Goal: Use online tool/utility: Utilize a website feature to perform a specific function

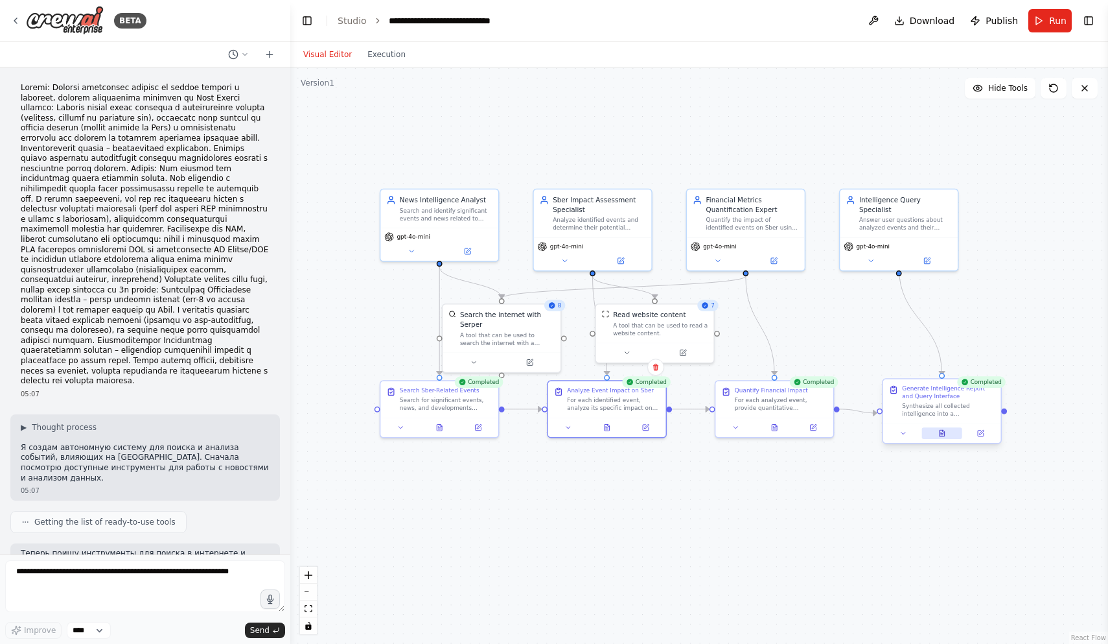
click at [942, 436] on icon at bounding box center [942, 433] width 8 height 8
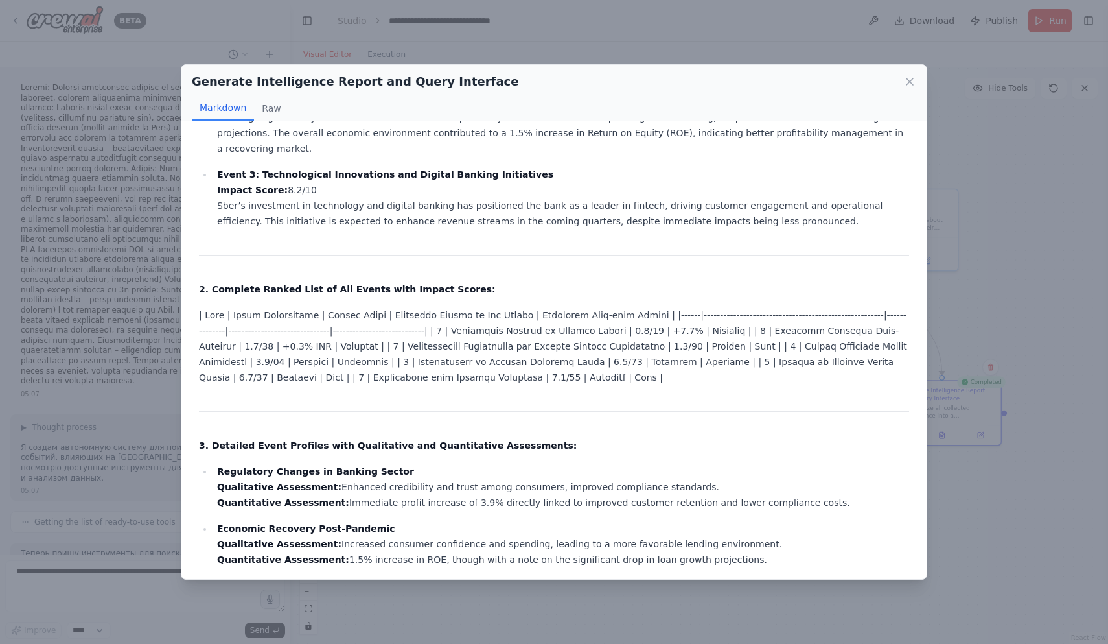
scroll to position [265, 0]
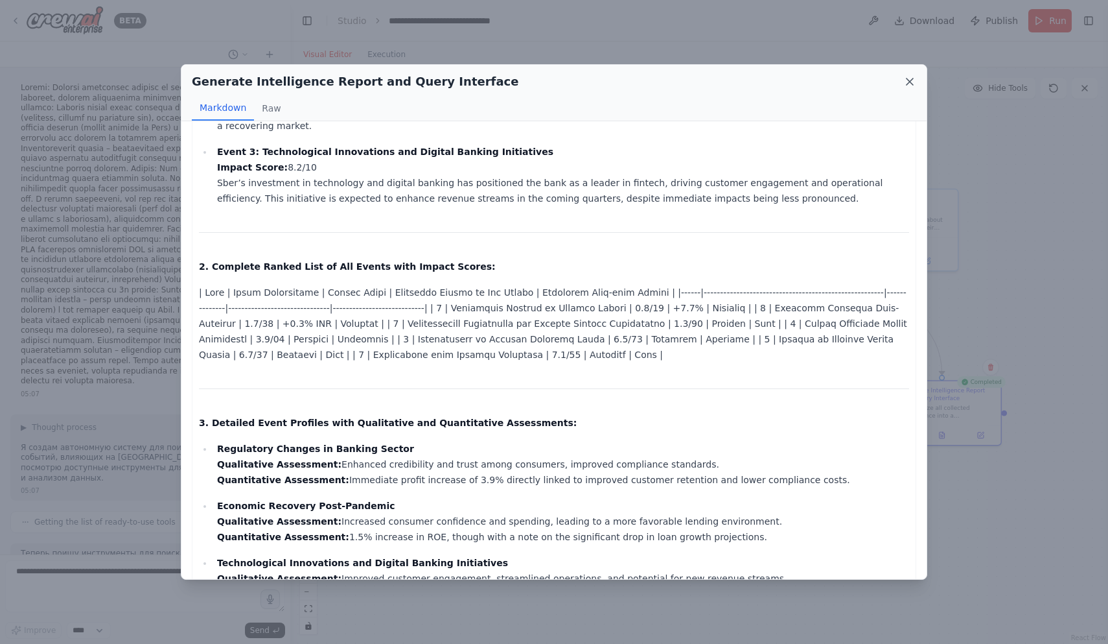
click at [908, 78] on icon at bounding box center [909, 81] width 13 height 13
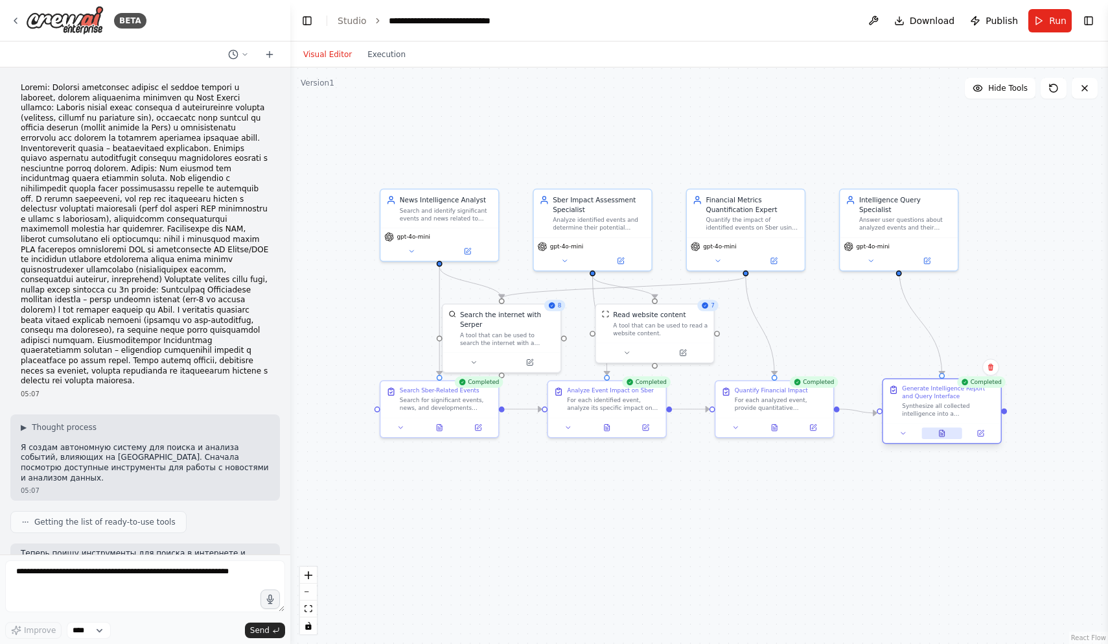
click at [945, 432] on icon at bounding box center [942, 433] width 8 height 8
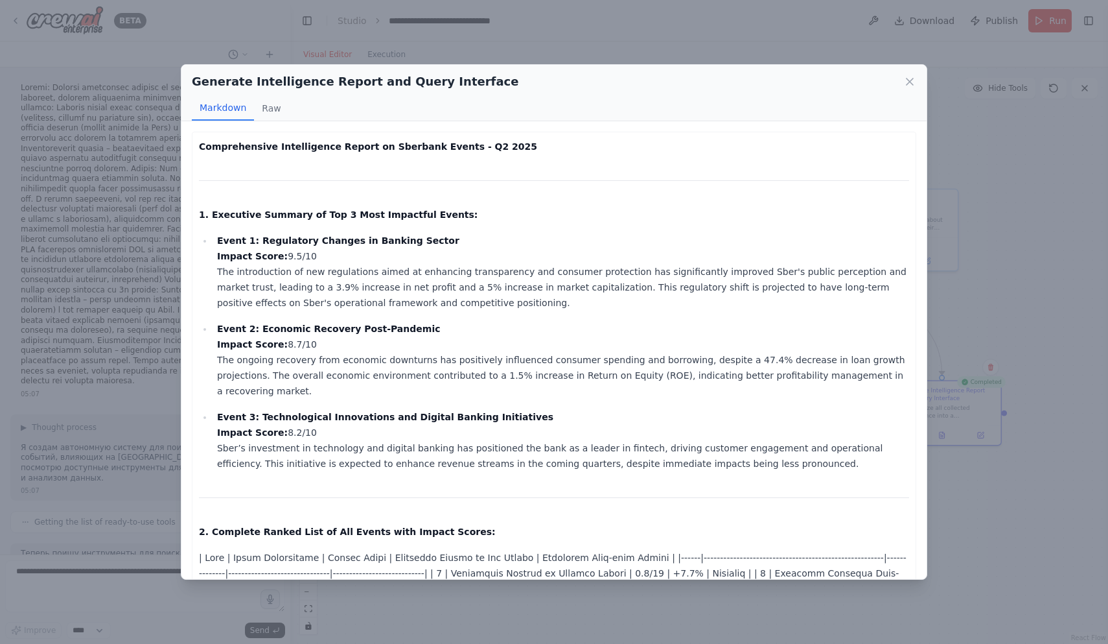
drag, startPoint x: 272, startPoint y: 205, endPoint x: 426, endPoint y: 249, distance: 160.4
click at [417, 238] on strong "Event 1: Regulatory Changes in Banking Sector" at bounding box center [338, 240] width 242 height 10
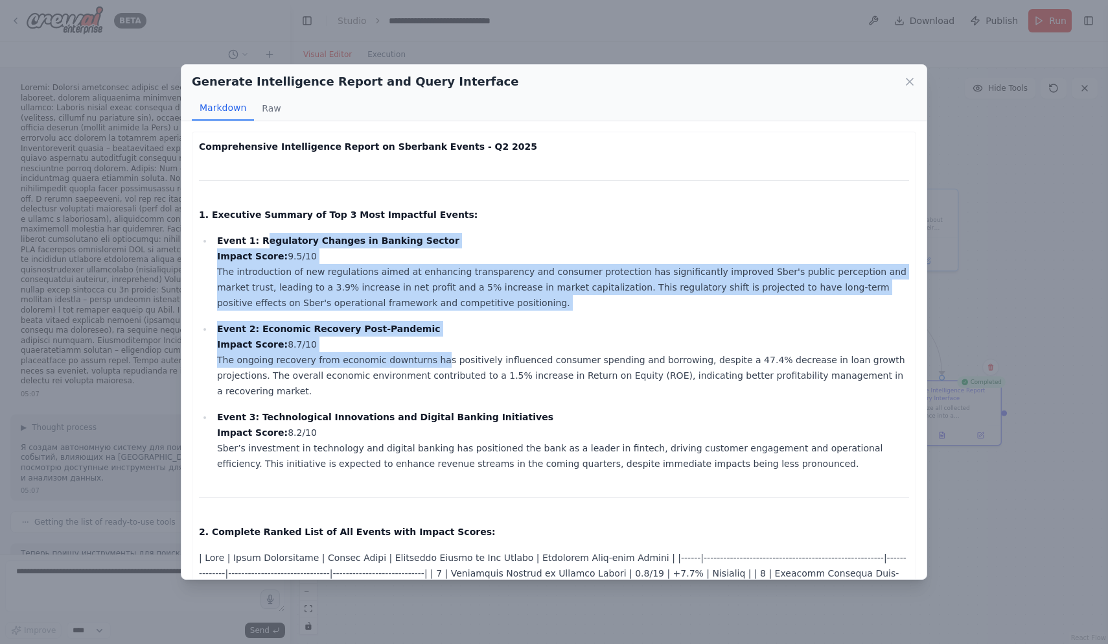
drag, startPoint x: 261, startPoint y: 239, endPoint x: 440, endPoint y: 360, distance: 216.6
click at [440, 360] on ul "Event 1: Regulatory Changes in Banking Sector Impact Score: 9.5/10 The introduc…" at bounding box center [554, 352] width 710 height 238
click at [512, 294] on p "Event 1: Regulatory Changes in Banking Sector Impact Score: 9.5/10 The introduc…" at bounding box center [563, 272] width 692 height 78
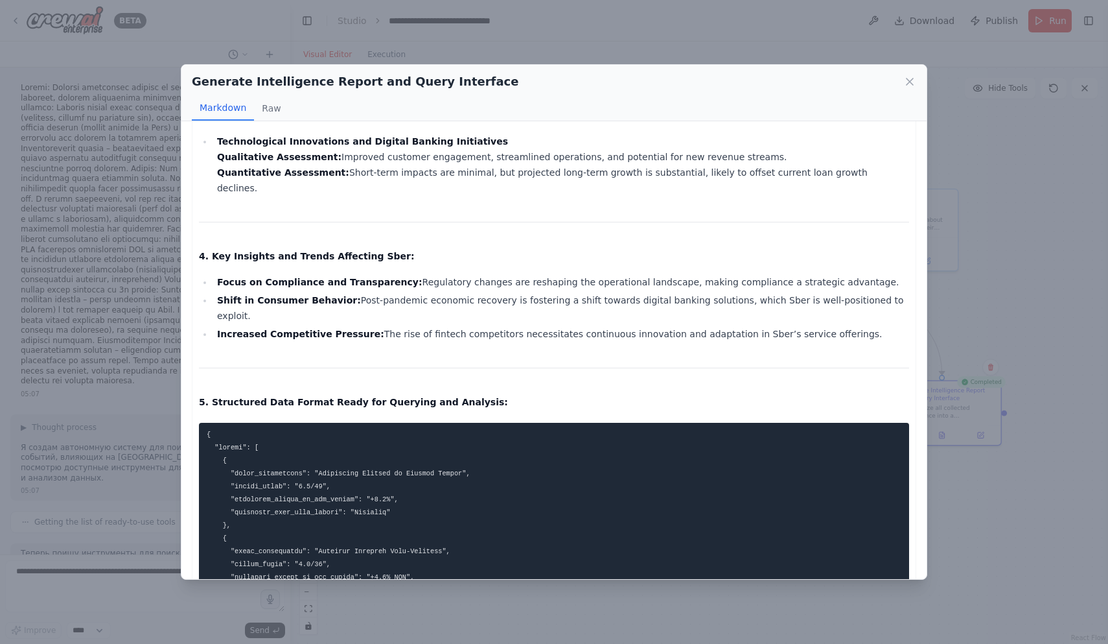
scroll to position [0, 0]
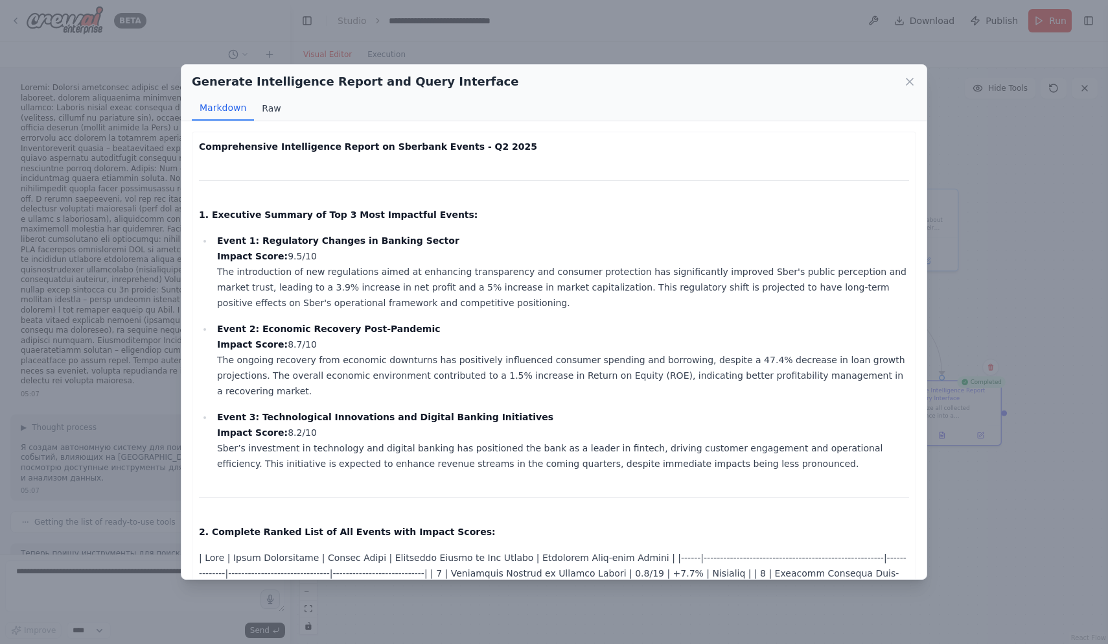
click at [273, 116] on button "Raw" at bounding box center [271, 108] width 34 height 25
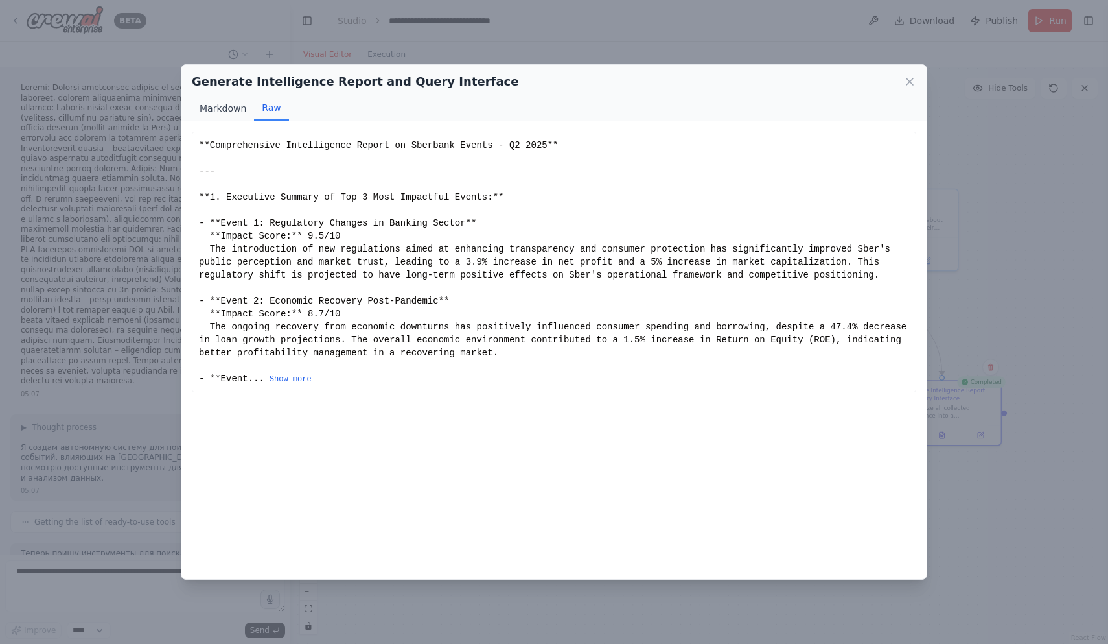
click at [244, 117] on button "Markdown" at bounding box center [223, 108] width 62 height 25
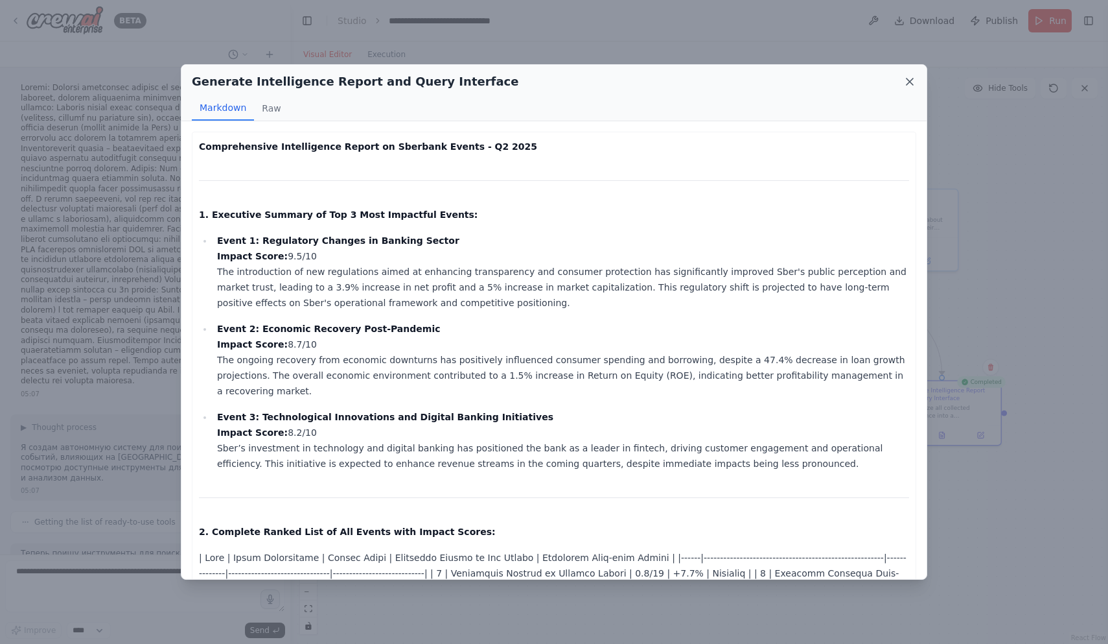
click at [912, 82] on icon at bounding box center [909, 81] width 13 height 13
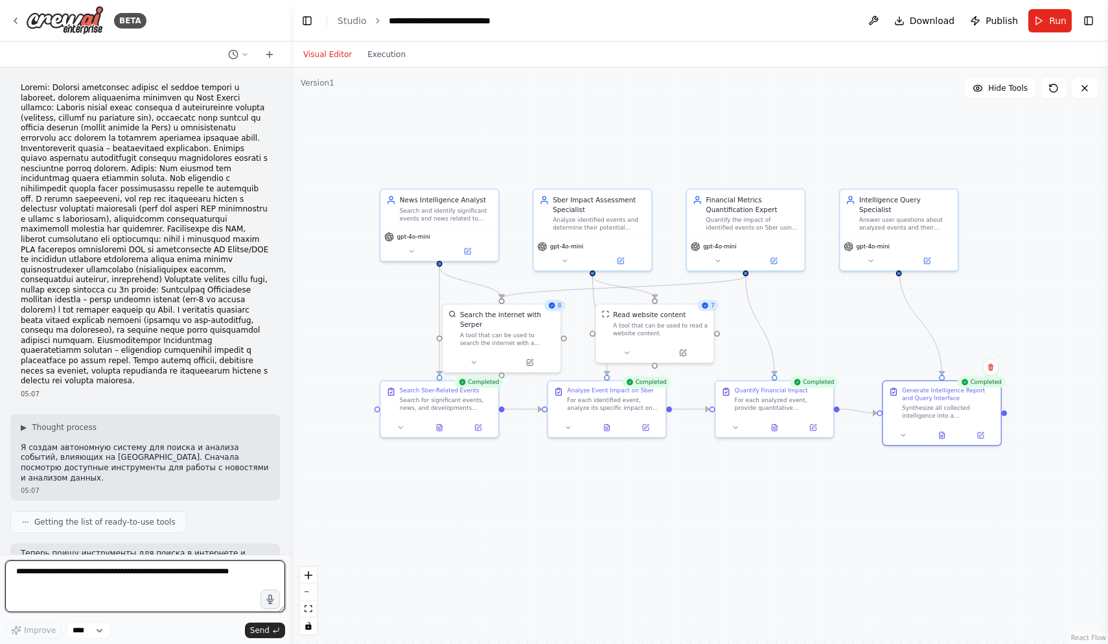
click at [87, 586] on textarea at bounding box center [145, 586] width 280 height 52
type textarea "*"
type textarea "**********"
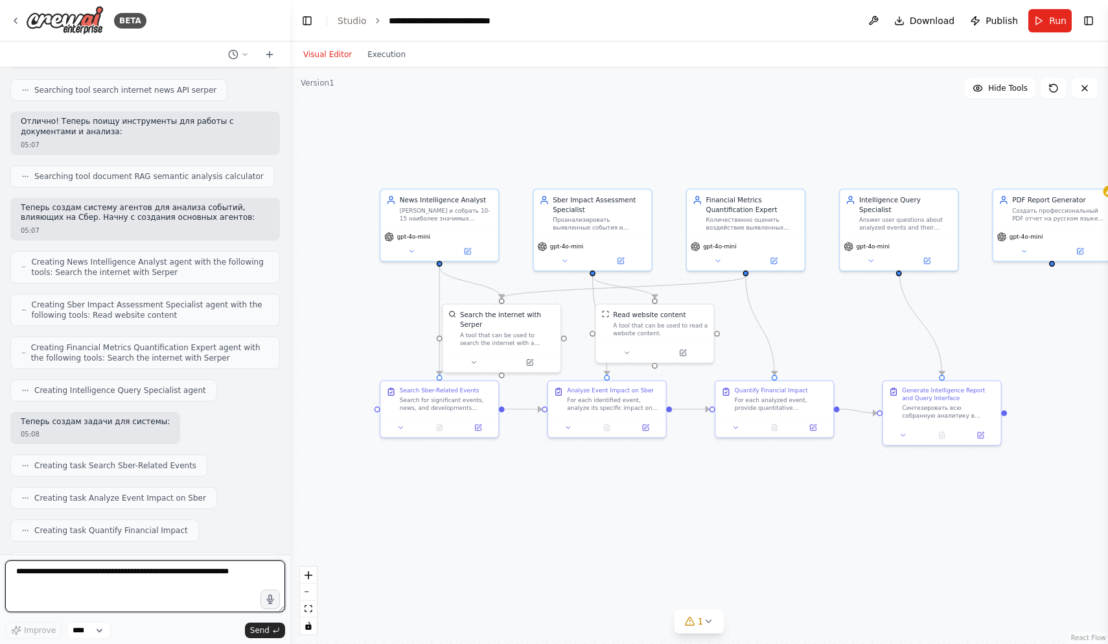
scroll to position [519, 0]
click at [1039, 22] on button "Run" at bounding box center [1049, 20] width 43 height 23
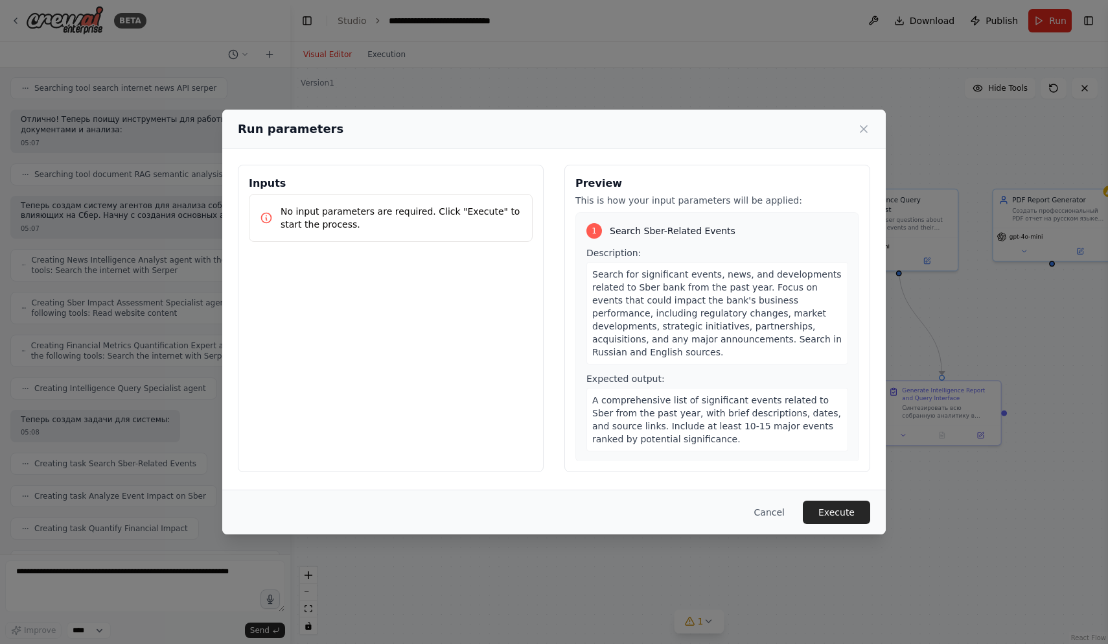
click at [399, 55] on div "Run parameters Inputs No input parameters are required. Click "Execute" to star…" at bounding box center [554, 322] width 1108 height 644
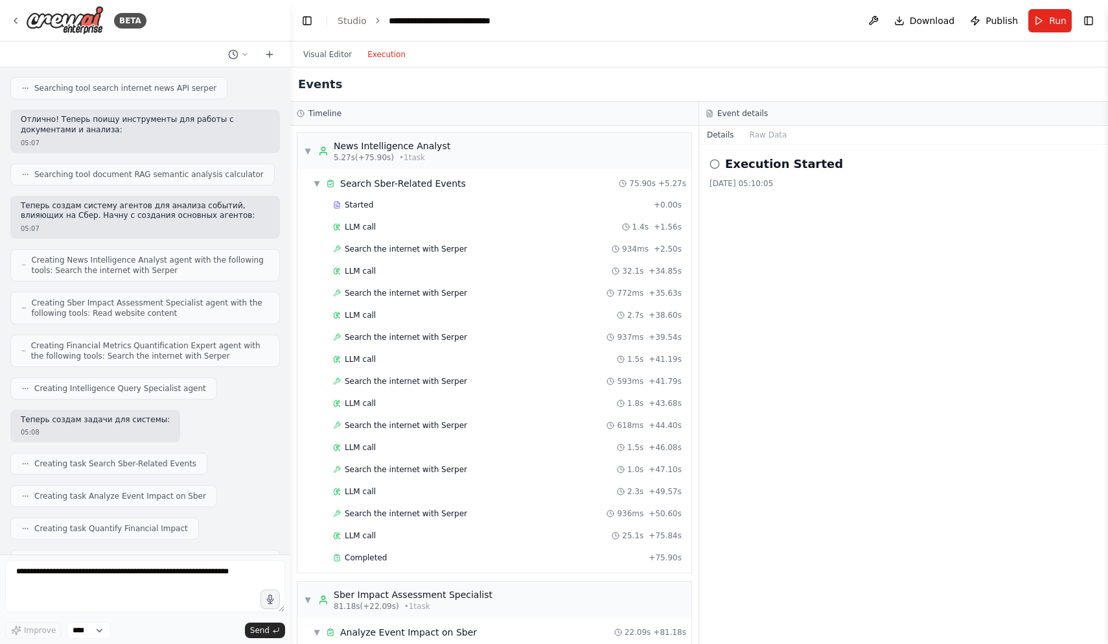
click at [399, 55] on button "Execution" at bounding box center [387, 55] width 54 height 16
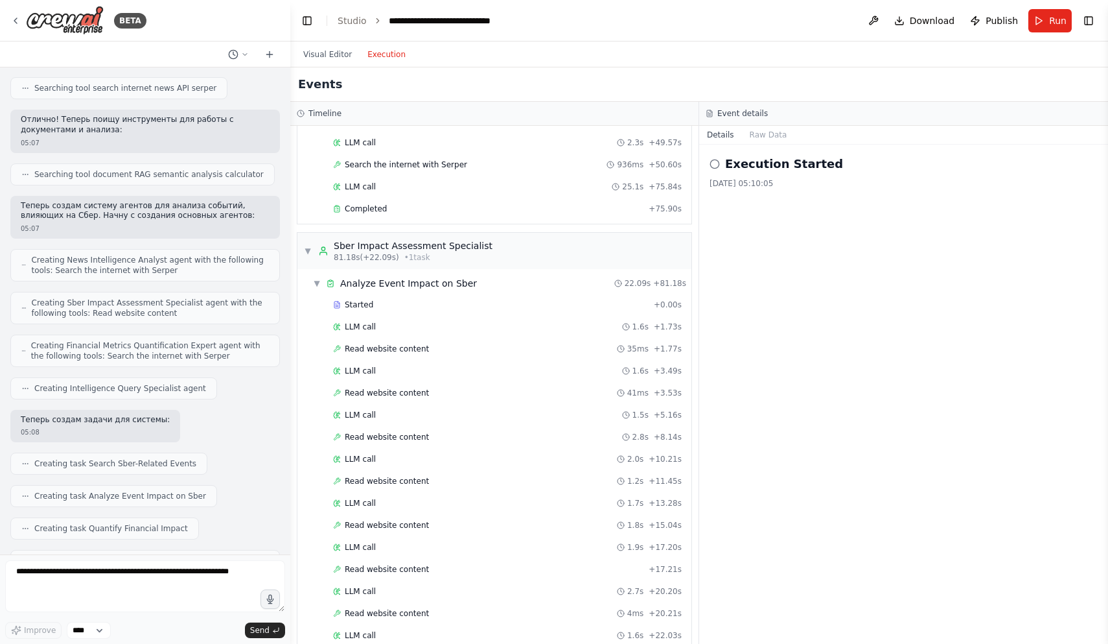
scroll to position [0, 0]
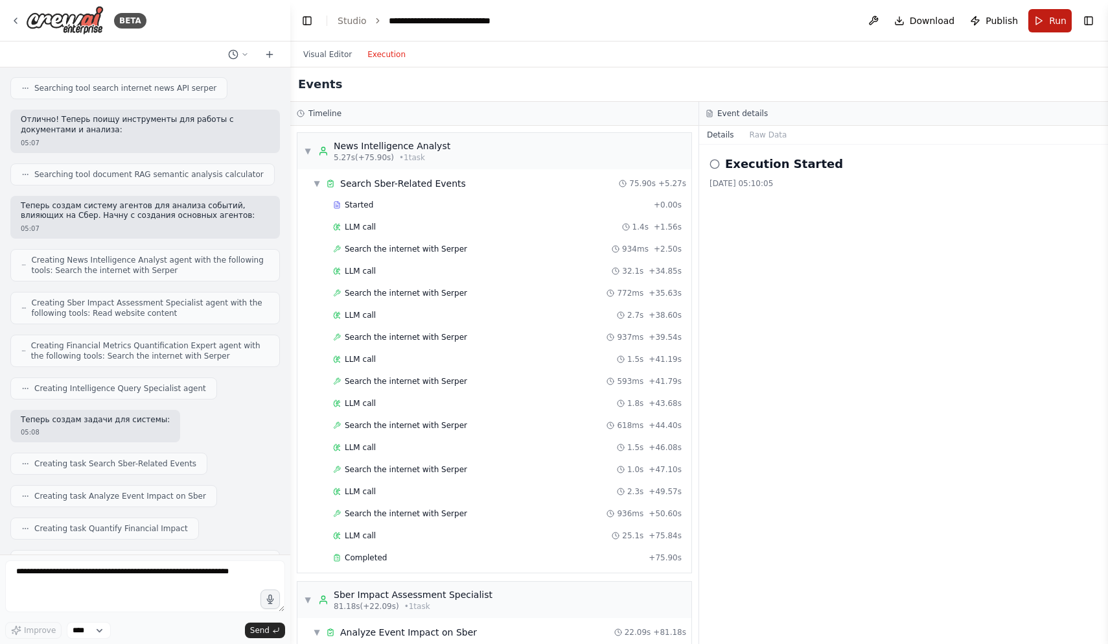
click at [1044, 25] on button "Run" at bounding box center [1049, 20] width 43 height 23
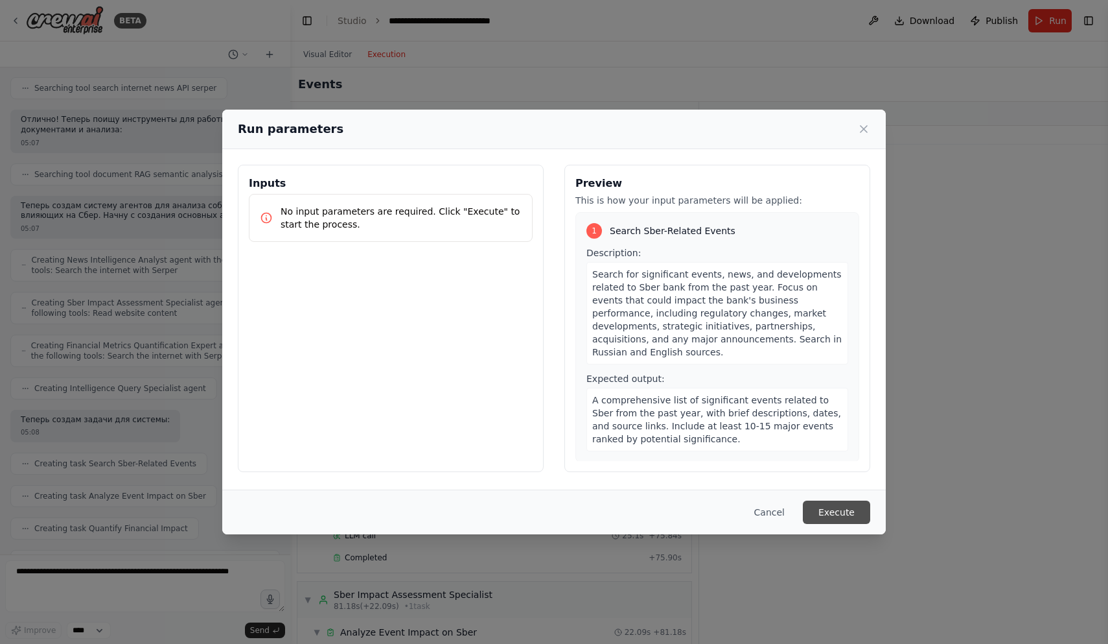
click at [836, 515] on button "Execute" at bounding box center [836, 511] width 67 height 23
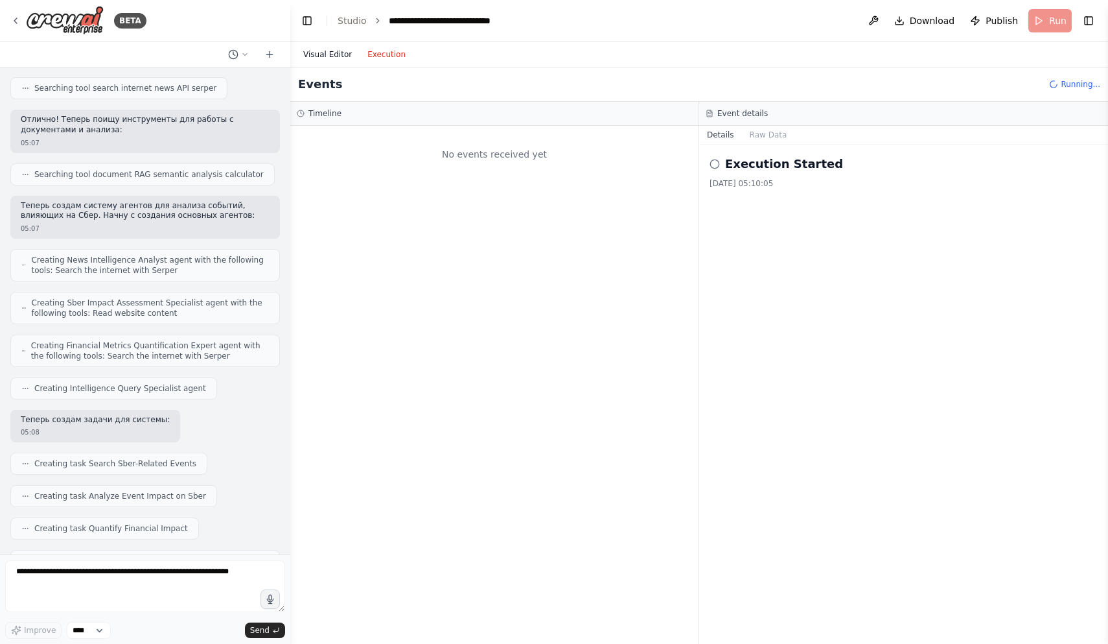
click at [337, 53] on button "Visual Editor" at bounding box center [328, 55] width 64 height 16
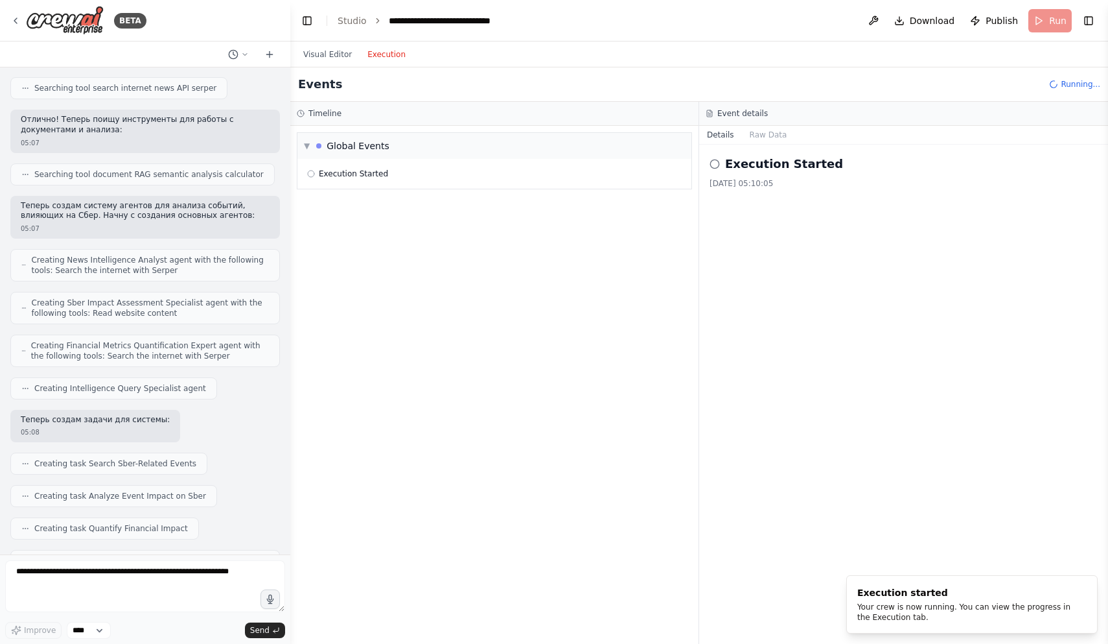
click at [380, 51] on button "Execution" at bounding box center [387, 55] width 54 height 16
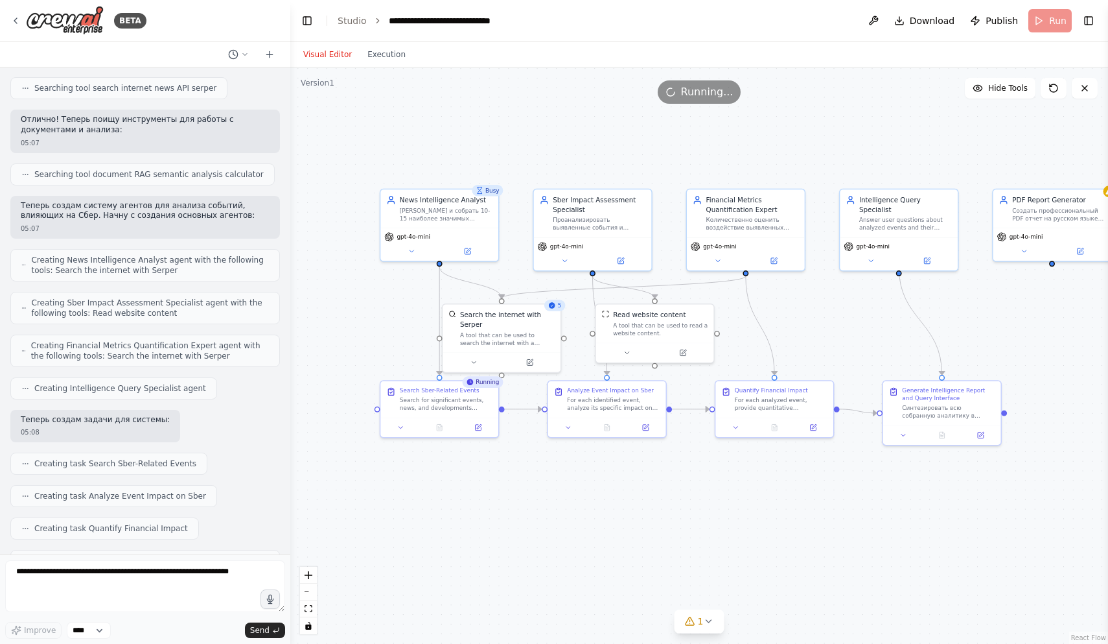
click at [332, 47] on button "Visual Editor" at bounding box center [328, 55] width 64 height 16
drag, startPoint x: 432, startPoint y: 411, endPoint x: 402, endPoint y: 450, distance: 48.6
click at [402, 450] on div "Search Sber-Related Events Search for significant events, news, and development…" at bounding box center [411, 435] width 118 height 36
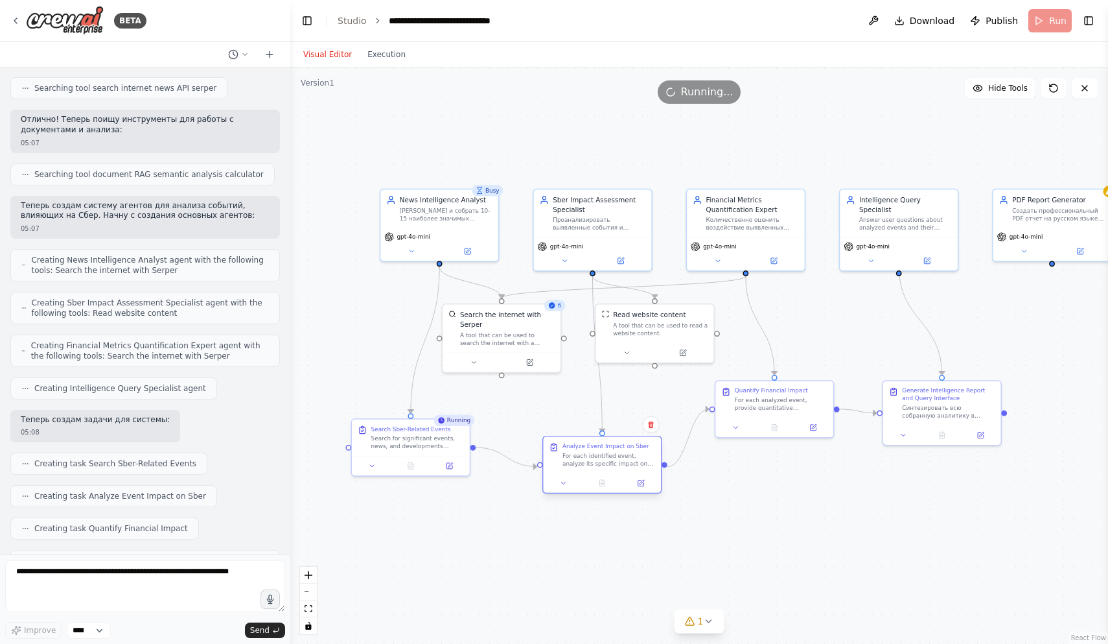
drag, startPoint x: 605, startPoint y: 414, endPoint x: 605, endPoint y: 472, distance: 57.7
click at [605, 472] on div "Analyze Event Impact on Sber For each identified event, analyze its specific im…" at bounding box center [602, 464] width 120 height 58
click at [414, 252] on icon at bounding box center [412, 250] width 8 height 8
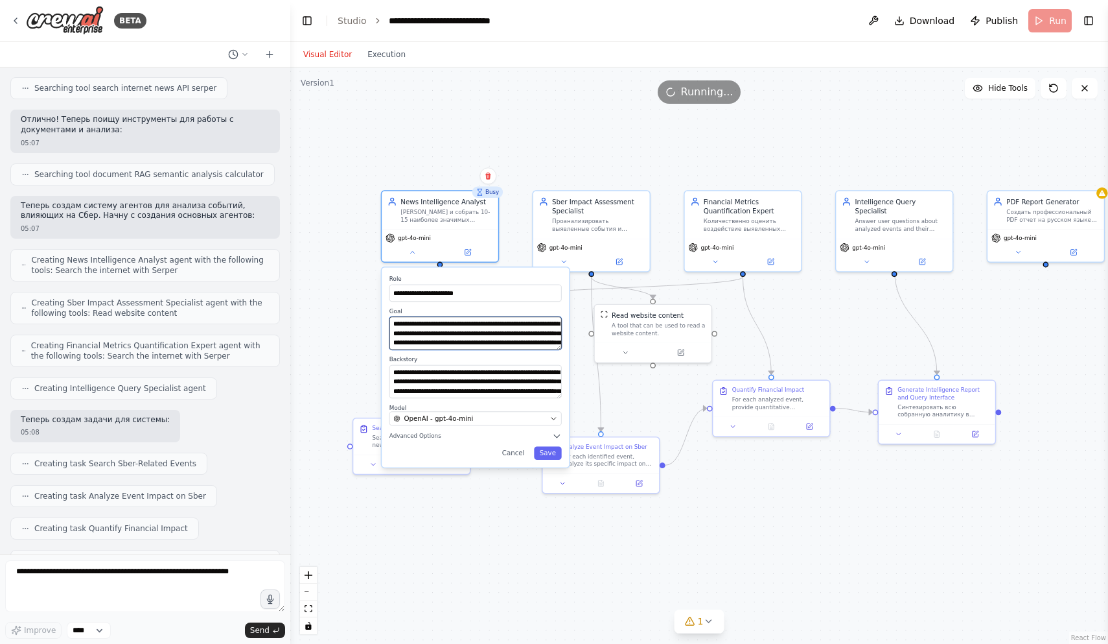
click at [506, 329] on textarea "**********" at bounding box center [475, 332] width 172 height 33
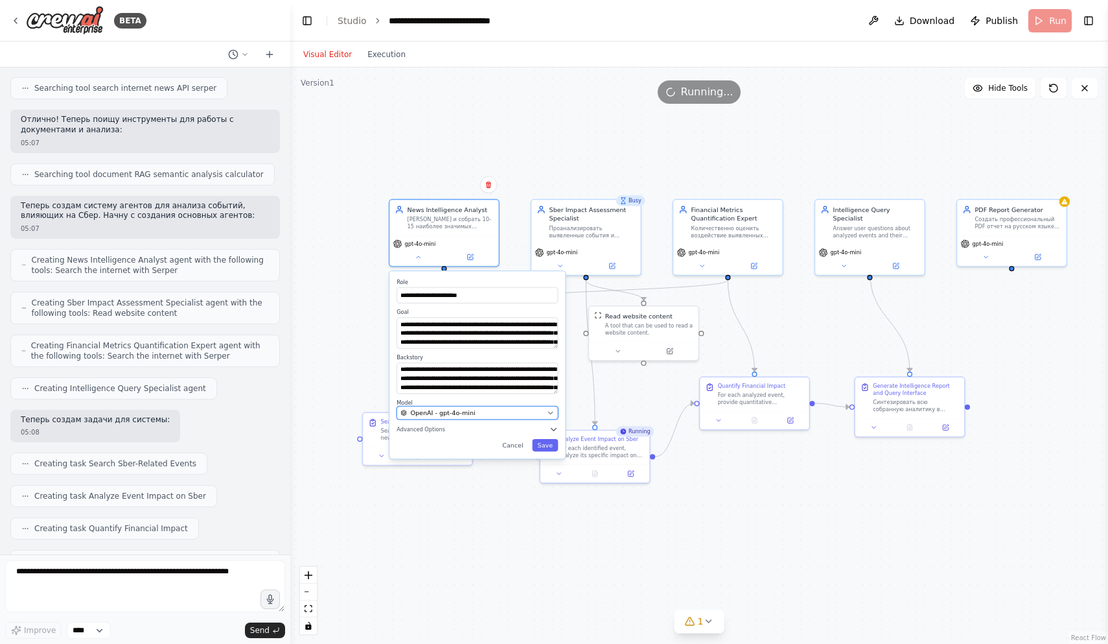
click at [517, 412] on div "OpenAI - gpt-4o-mini" at bounding box center [471, 412] width 143 height 9
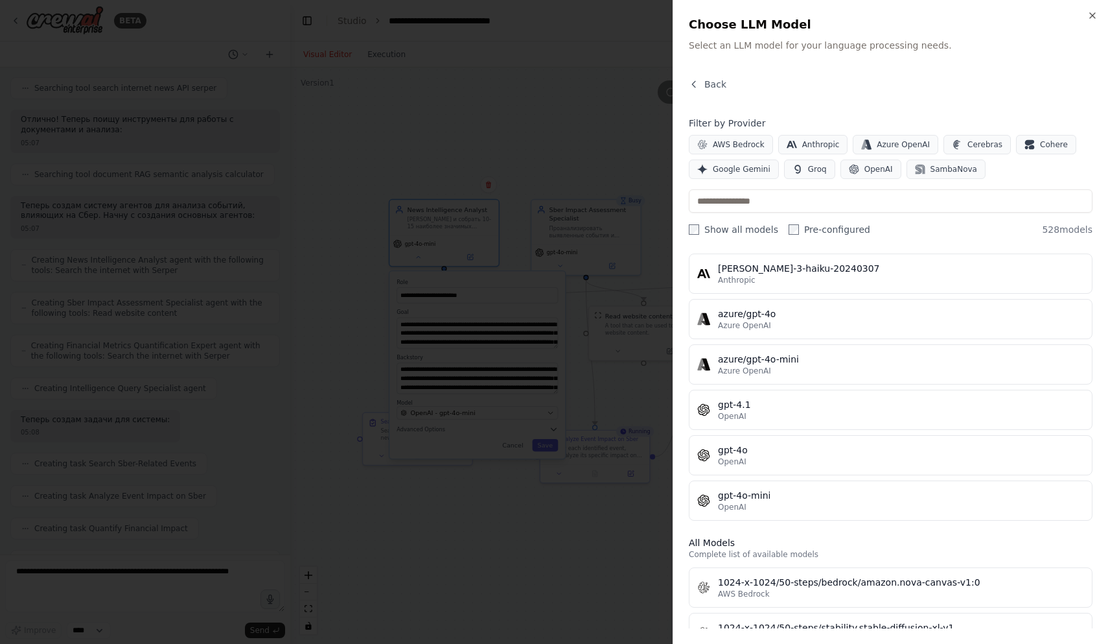
scroll to position [136, 0]
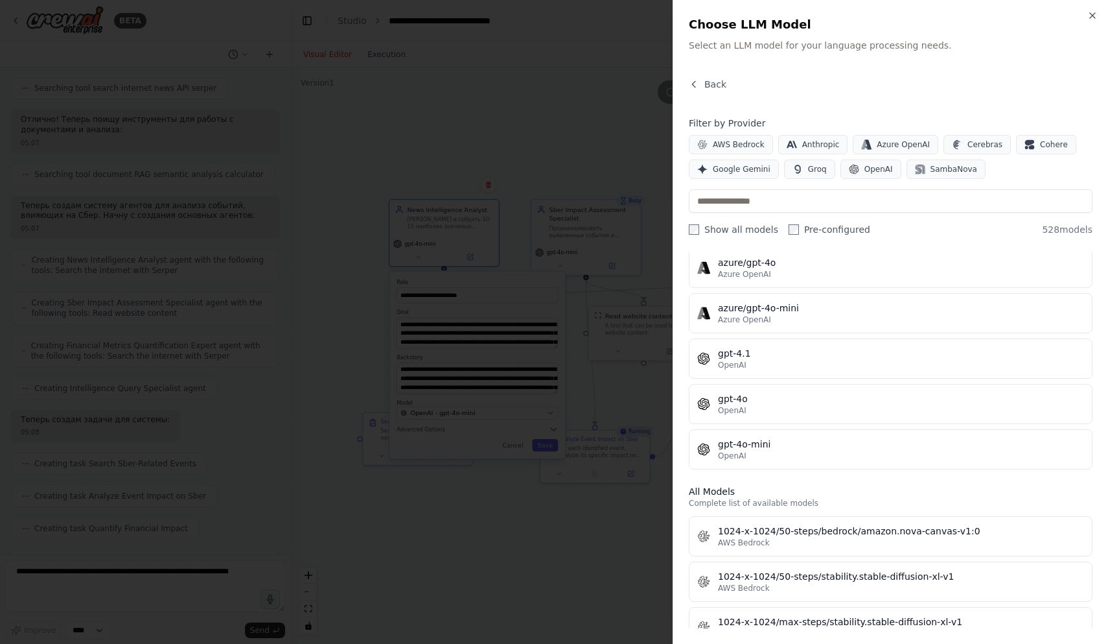
click at [508, 143] on div at bounding box center [554, 322] width 1108 height 644
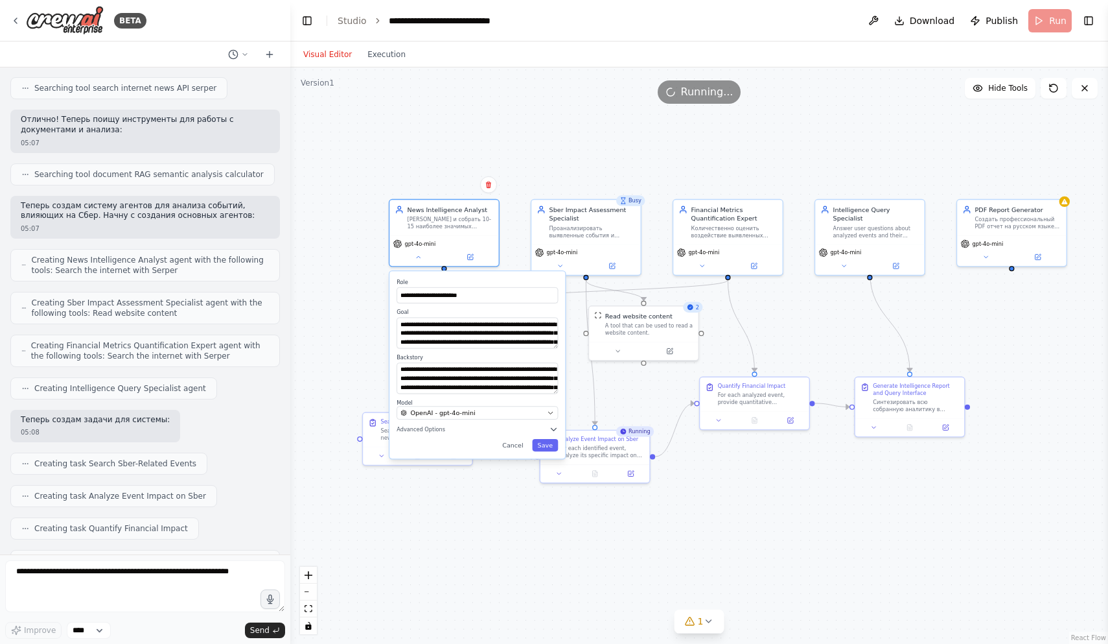
click at [544, 135] on div "**********" at bounding box center [699, 355] width 818 height 576
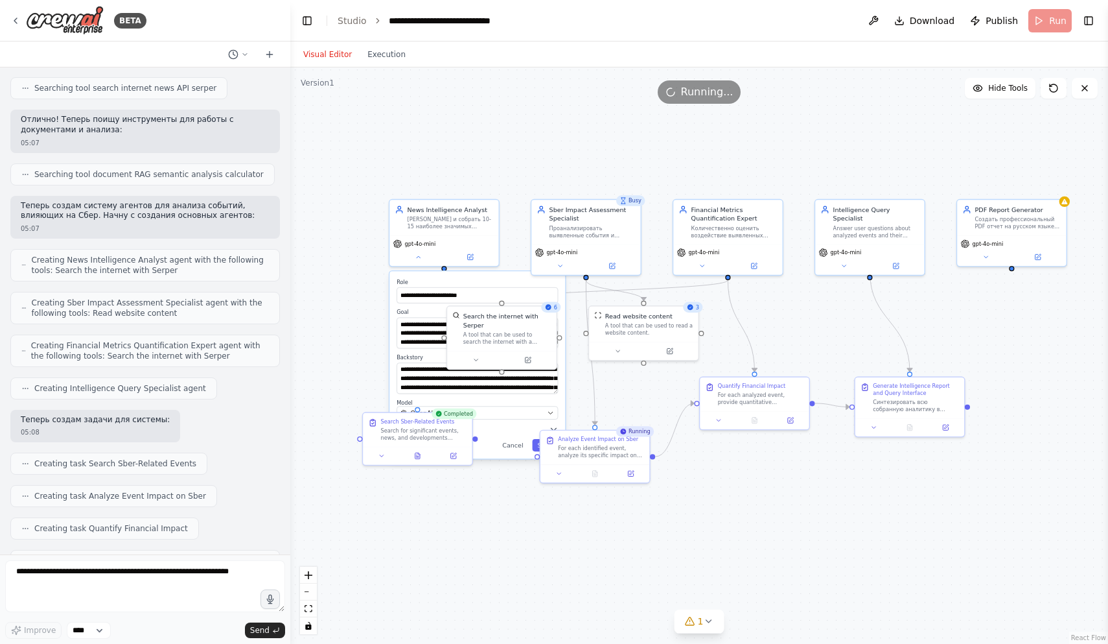
click at [578, 152] on div "**********" at bounding box center [699, 355] width 818 height 576
click at [528, 551] on div "**********" at bounding box center [699, 355] width 818 height 576
click at [756, 522] on div "**********" at bounding box center [699, 355] width 818 height 576
click at [873, 153] on div "**********" at bounding box center [699, 355] width 818 height 576
drag, startPoint x: 968, startPoint y: 406, endPoint x: 1014, endPoint y: 270, distance: 144.3
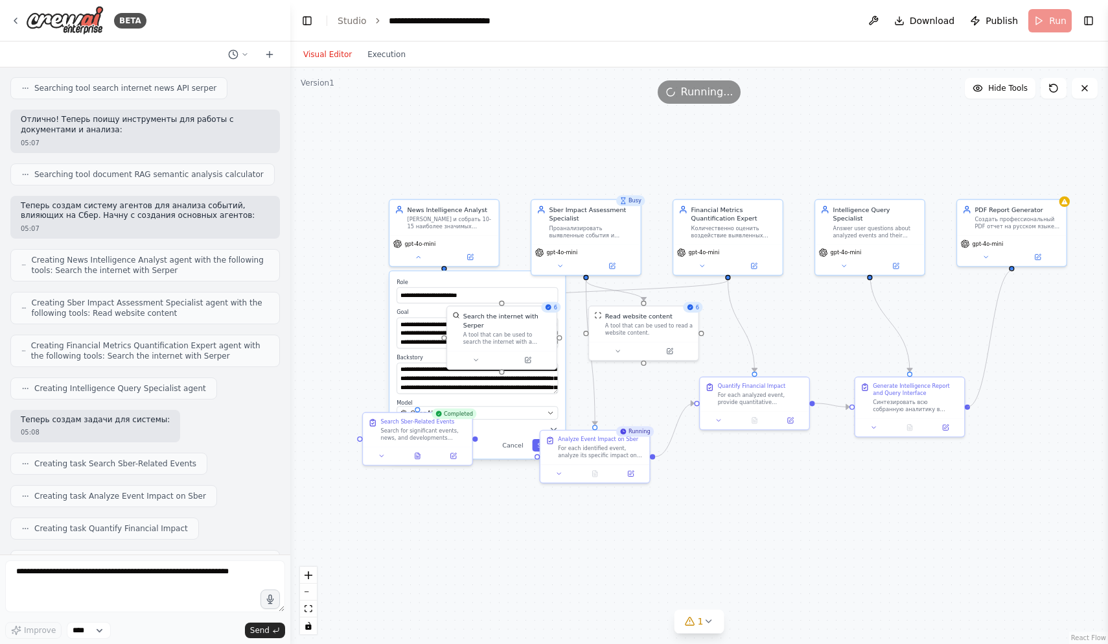
click at [1014, 270] on div "**********" at bounding box center [699, 355] width 818 height 576
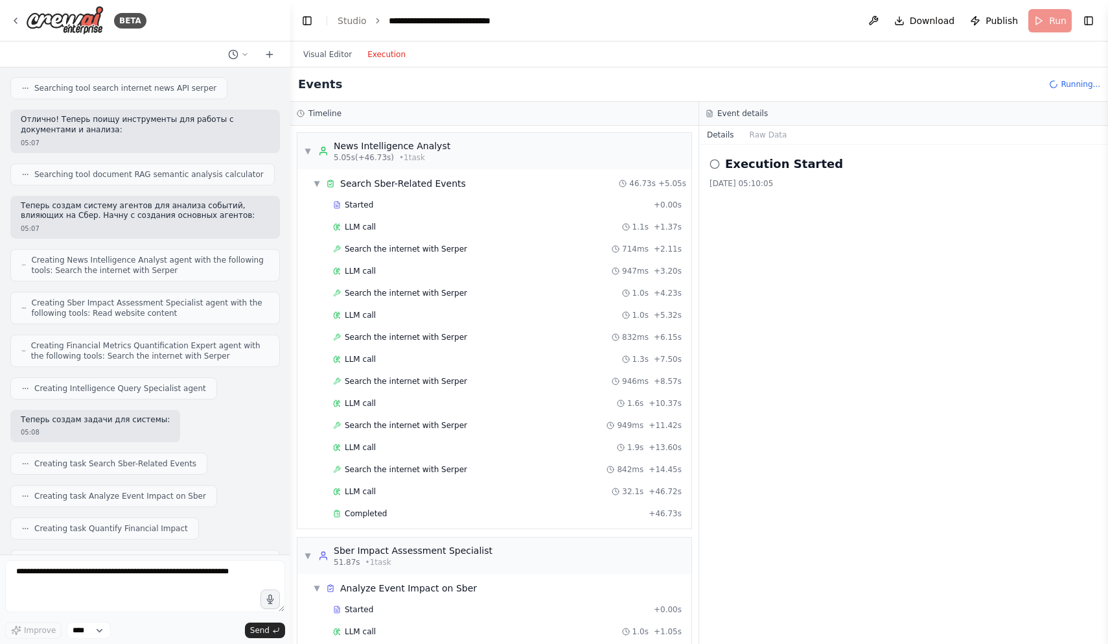
click at [393, 59] on button "Execution" at bounding box center [387, 55] width 54 height 16
click at [323, 180] on div "▼ Search Sber-Related Events" at bounding box center [389, 183] width 153 height 13
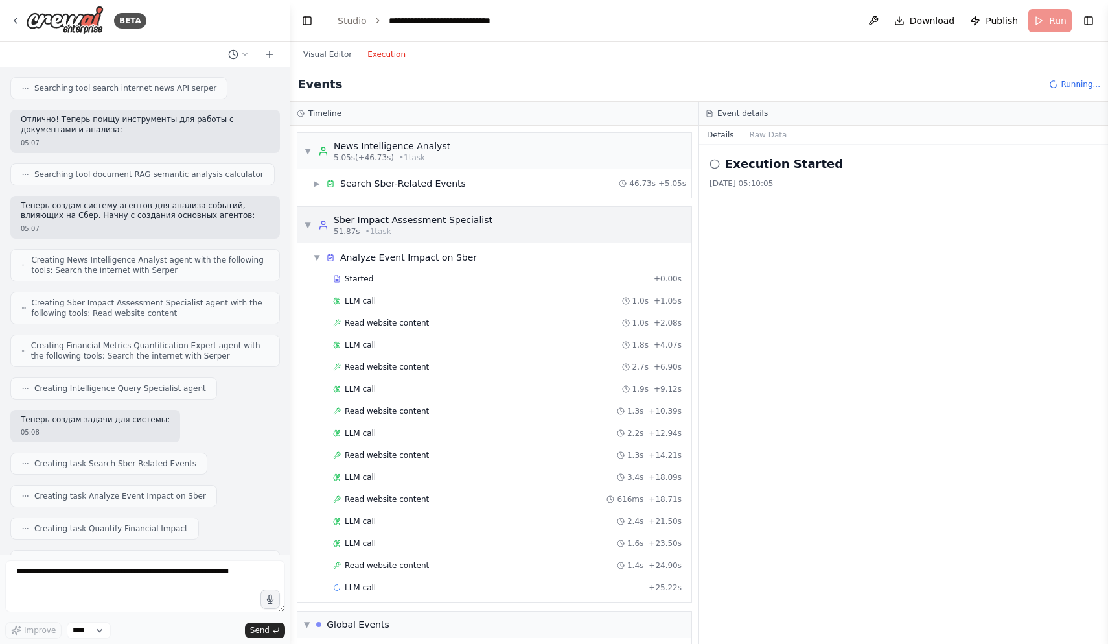
click at [311, 221] on span "▼" at bounding box center [308, 225] width 8 height 10
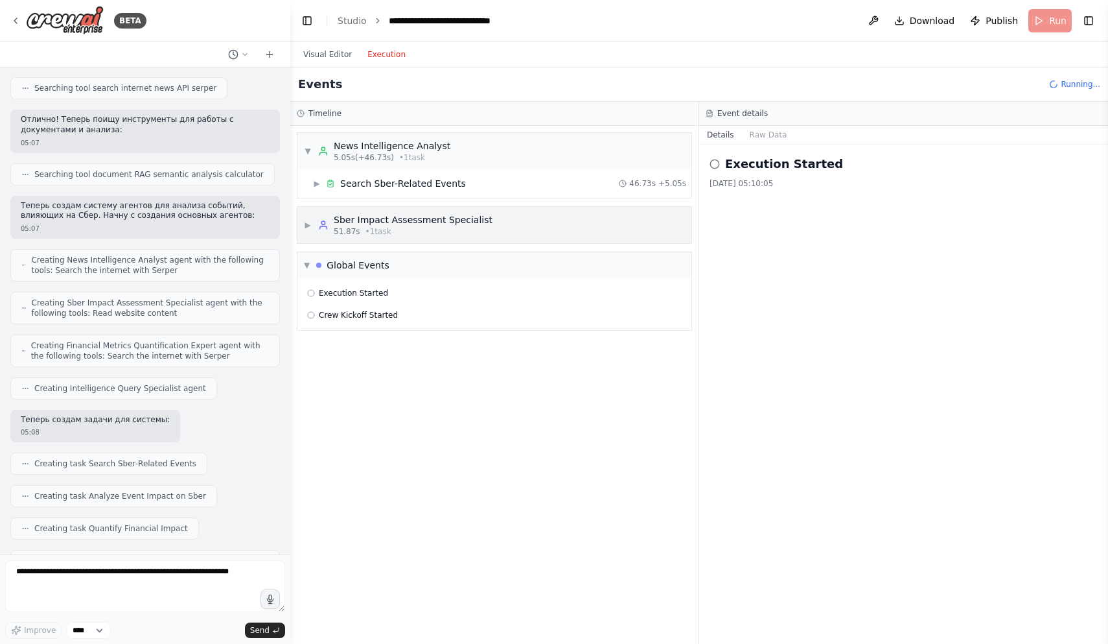
click at [310, 223] on span "▶" at bounding box center [308, 225] width 8 height 10
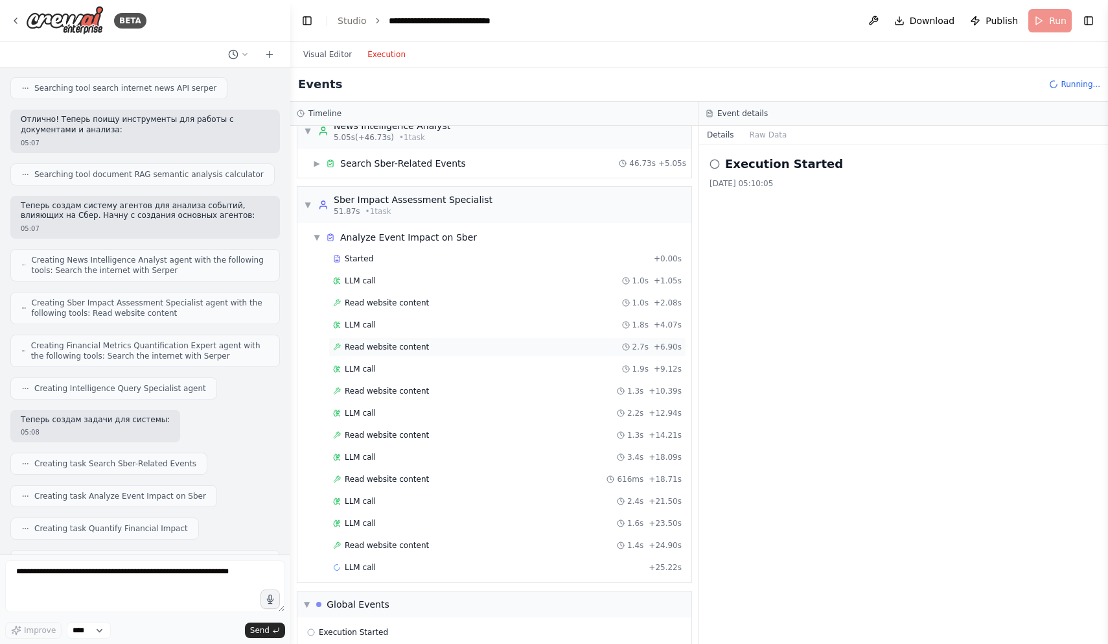
scroll to position [60, 0]
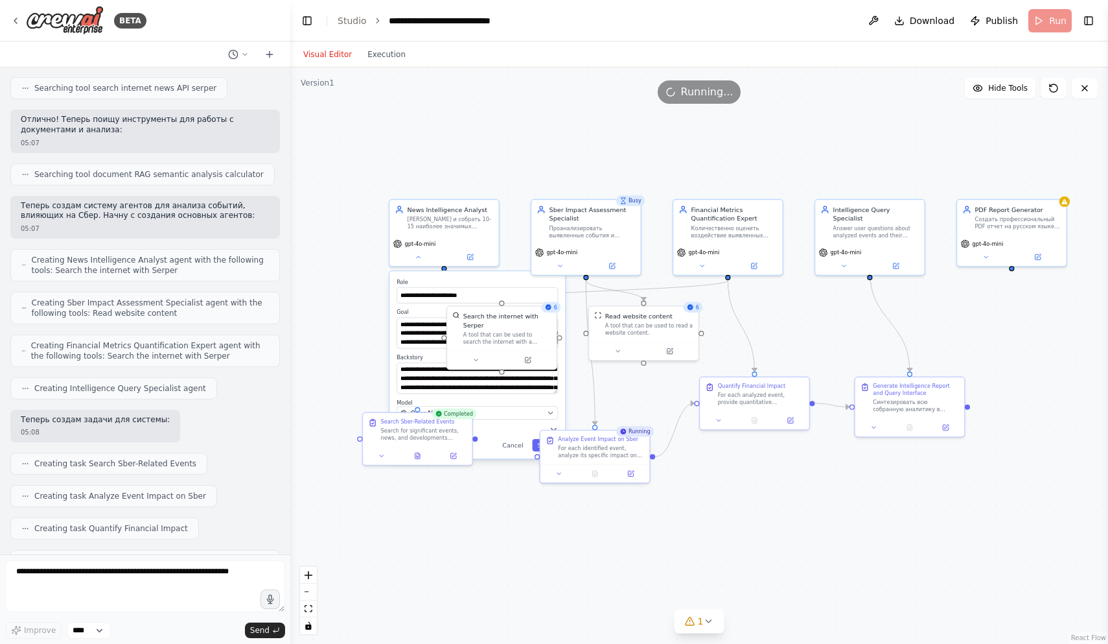
click at [340, 58] on button "Visual Editor" at bounding box center [328, 55] width 64 height 16
click at [418, 286] on div "**********" at bounding box center [477, 290] width 161 height 25
click at [566, 398] on div "**********" at bounding box center [699, 355] width 818 height 576
click at [524, 553] on div "**********" at bounding box center [699, 355] width 818 height 576
drag, startPoint x: 421, startPoint y: 441, endPoint x: 446, endPoint y: 540, distance: 101.7
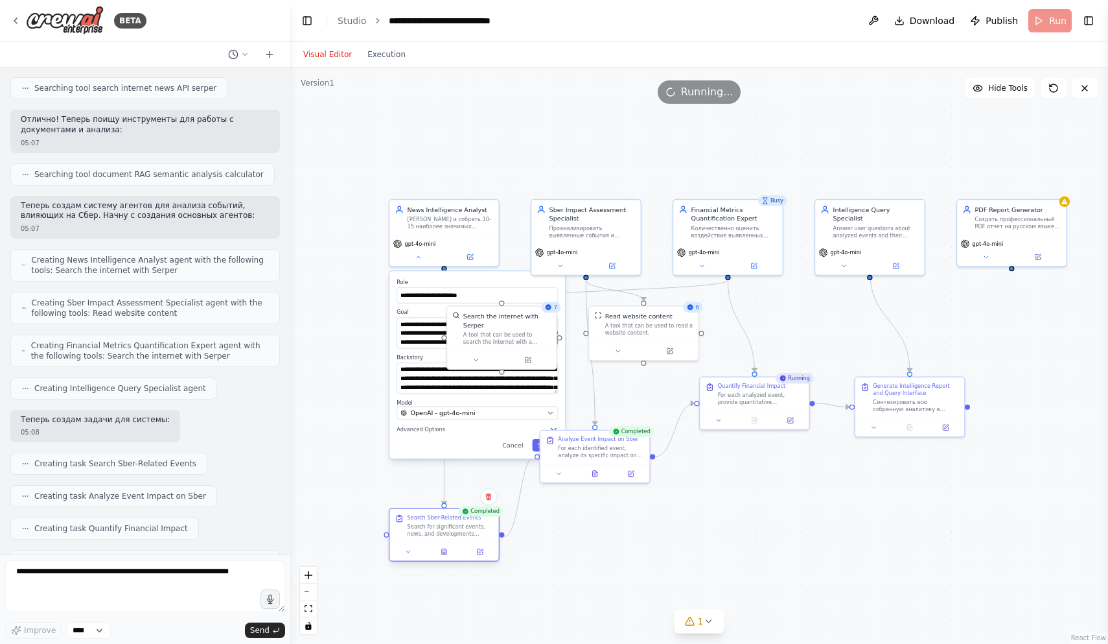
click at [446, 540] on div "Search Sber-Related Events Search for significant events, news, and development…" at bounding box center [443, 525] width 109 height 34
click at [734, 526] on div "**********" at bounding box center [699, 355] width 818 height 576
drag, startPoint x: 581, startPoint y: 447, endPoint x: 669, endPoint y: 507, distance: 106.9
click at [669, 507] on div "For each identified event, analyze its specific impact on Sber bank. Explain th…" at bounding box center [681, 512] width 86 height 14
click at [874, 470] on div "**********" at bounding box center [699, 355] width 818 height 576
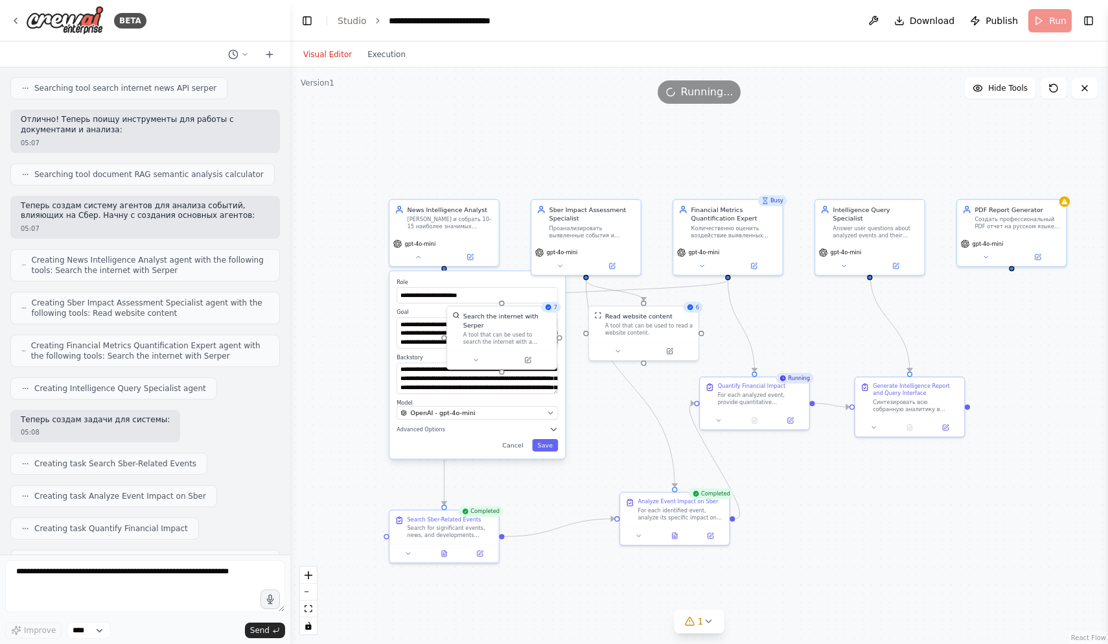
click at [874, 470] on div "**********" at bounding box center [699, 355] width 818 height 576
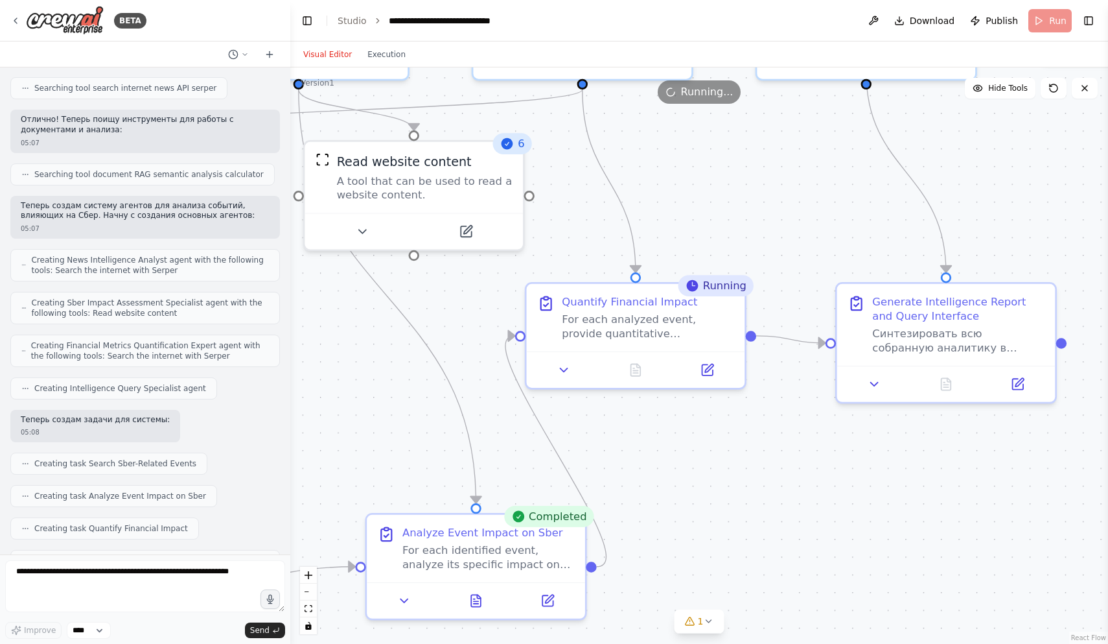
click at [824, 464] on div "**********" at bounding box center [699, 355] width 818 height 576
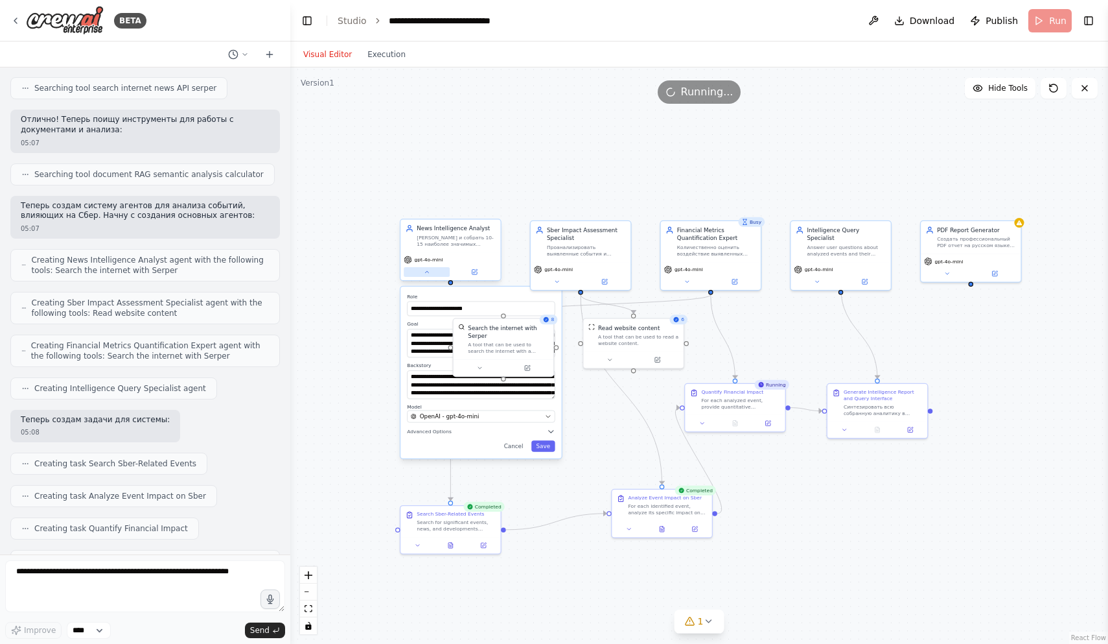
click at [426, 270] on icon at bounding box center [427, 271] width 6 height 6
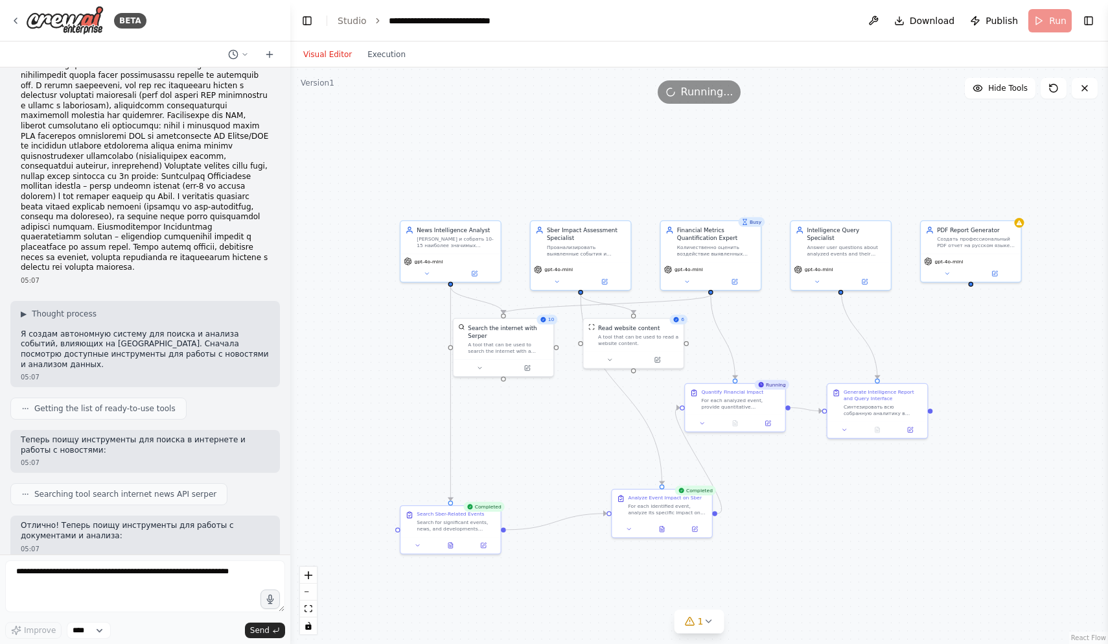
scroll to position [116, 0]
click at [685, 281] on icon at bounding box center [687, 280] width 6 height 6
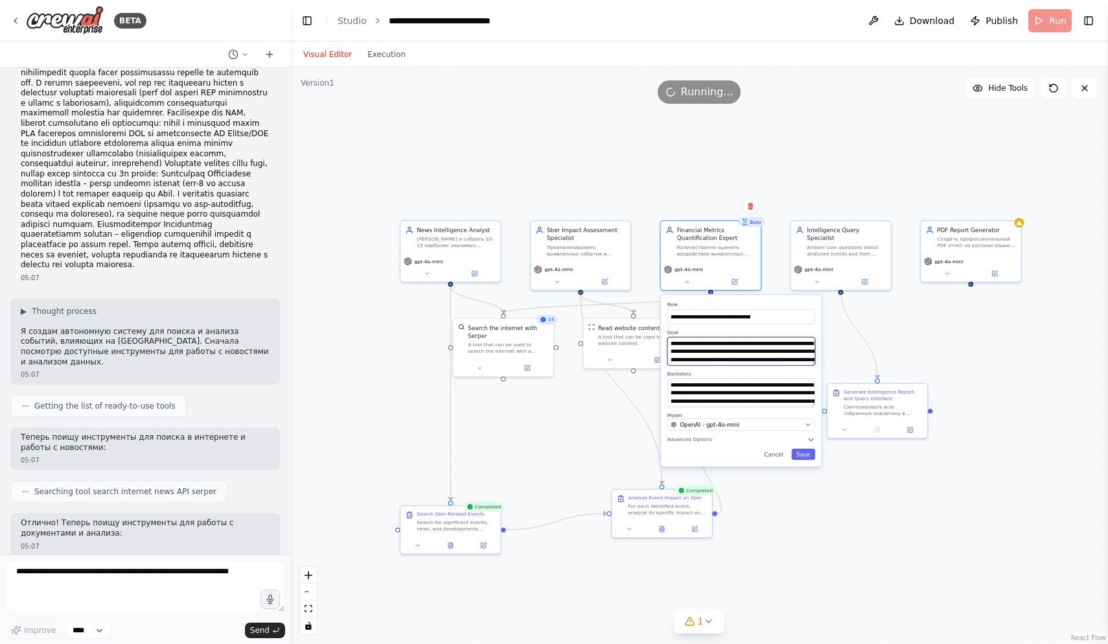
drag, startPoint x: 787, startPoint y: 358, endPoint x: 787, endPoint y: 366, distance: 7.8
click at [787, 367] on div "**********" at bounding box center [741, 381] width 161 height 172
click at [789, 361] on textarea "**********" at bounding box center [741, 351] width 148 height 29
click at [721, 394] on textarea "**********" at bounding box center [741, 392] width 148 height 29
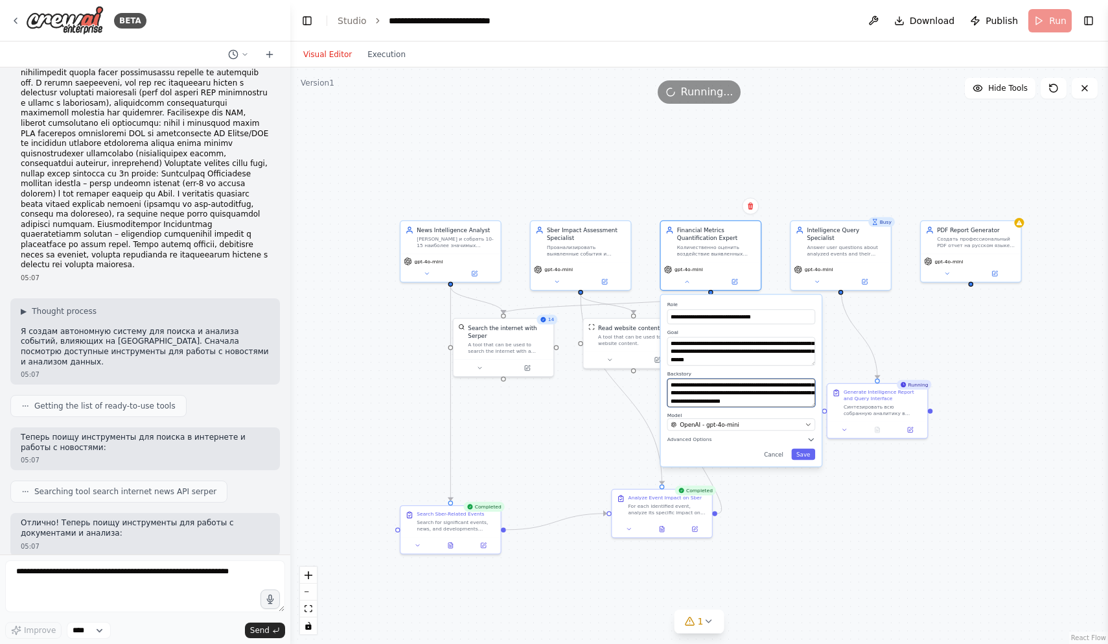
scroll to position [104, 0]
click at [772, 456] on button "Cancel" at bounding box center [774, 454] width 29 height 12
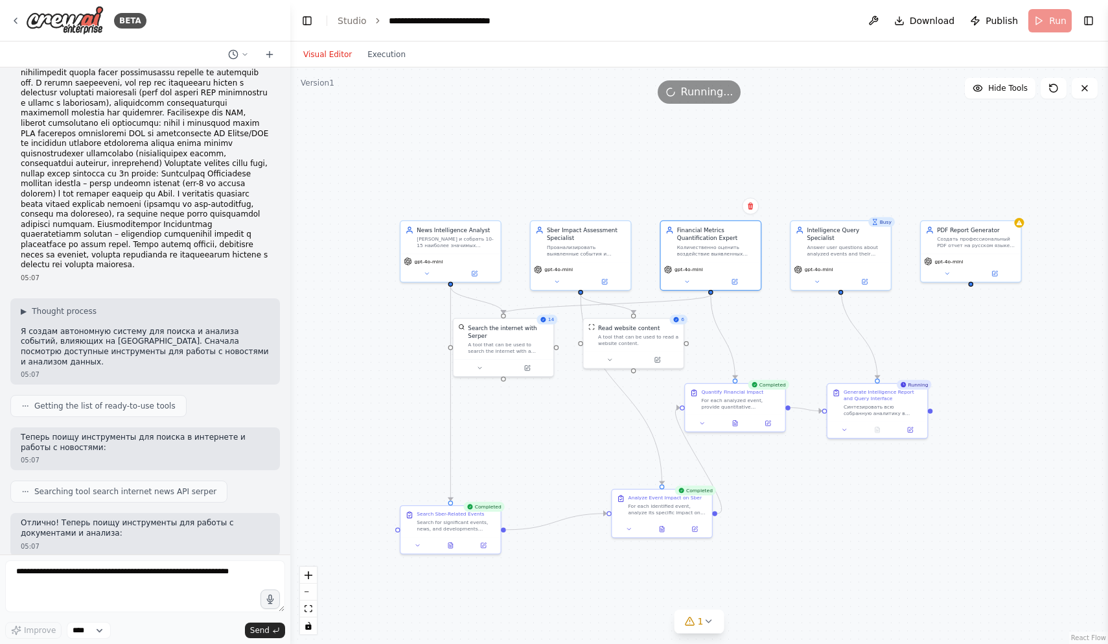
click at [1047, 378] on div ".deletable-edge-delete-btn { width: 20px; height: 20px; border: 0px solid #ffff…" at bounding box center [699, 355] width 818 height 576
drag, startPoint x: 463, startPoint y: 524, endPoint x: 417, endPoint y: 466, distance: 73.9
click at [417, 465] on div "Search for significant events, news, and developments related to Sber bank from…" at bounding box center [407, 466] width 79 height 13
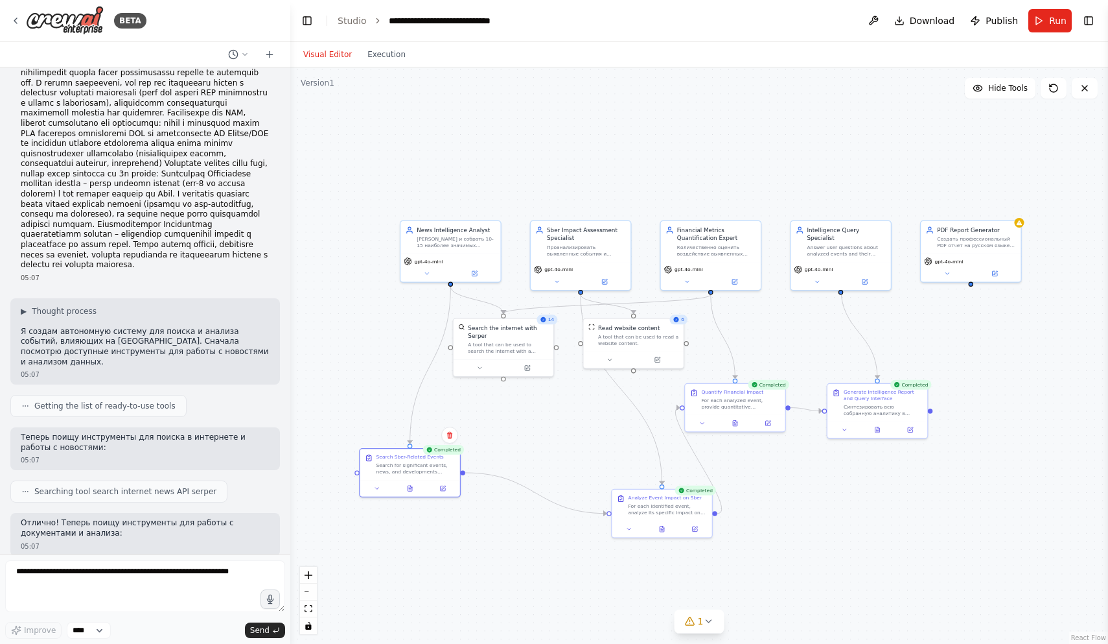
click at [519, 590] on div ".deletable-edge-delete-btn { width: 20px; height: 20px; border: 0px solid #ffff…" at bounding box center [699, 355] width 818 height 576
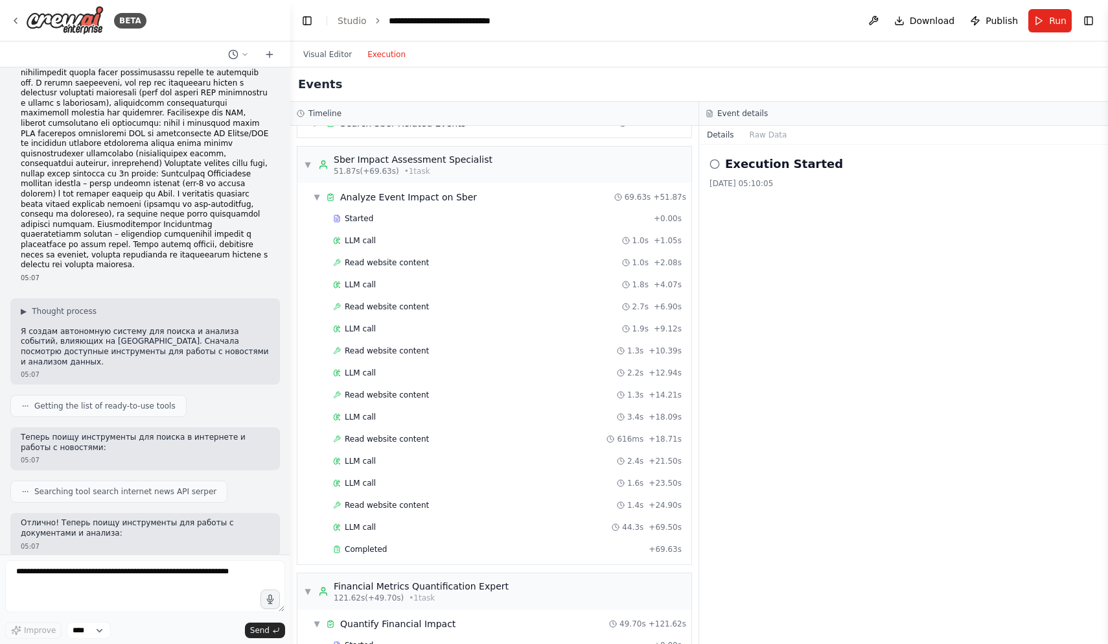
click at [378, 58] on button "Execution" at bounding box center [387, 55] width 54 height 16
click at [319, 193] on span "▼" at bounding box center [317, 197] width 8 height 10
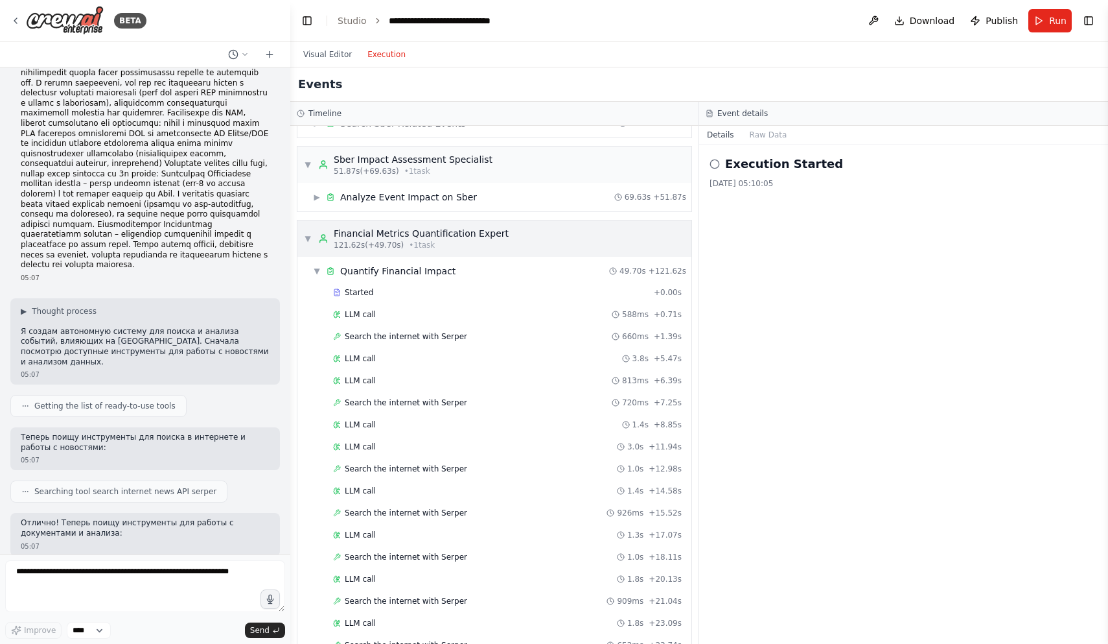
click at [307, 235] on span "▼" at bounding box center [308, 238] width 8 height 10
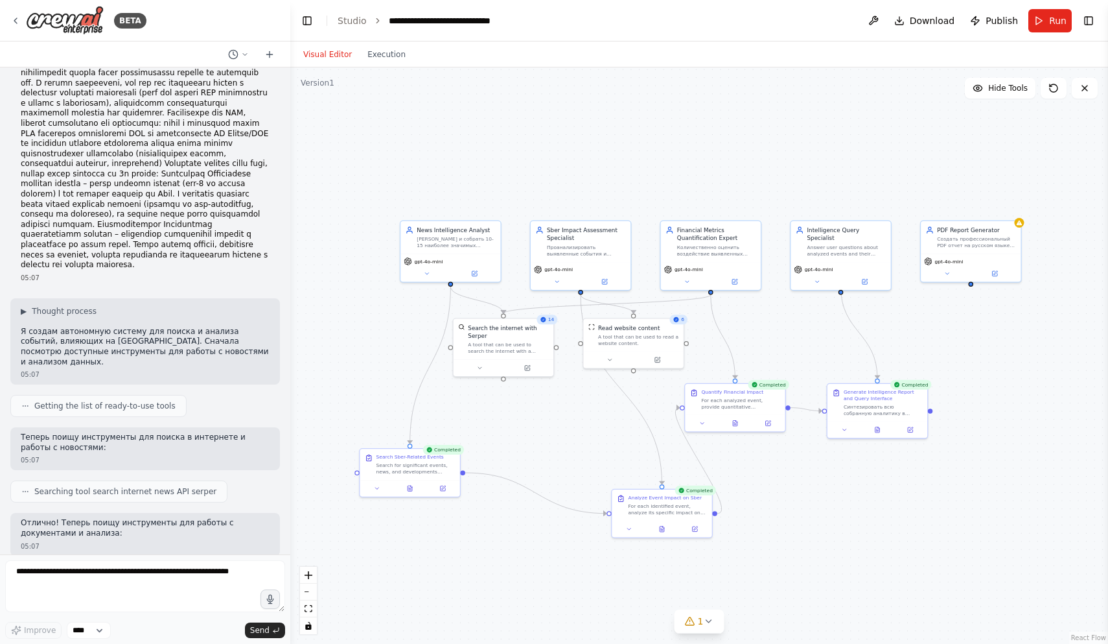
click at [329, 51] on button "Visual Editor" at bounding box center [328, 55] width 64 height 16
click at [878, 431] on icon at bounding box center [877, 427] width 6 height 6
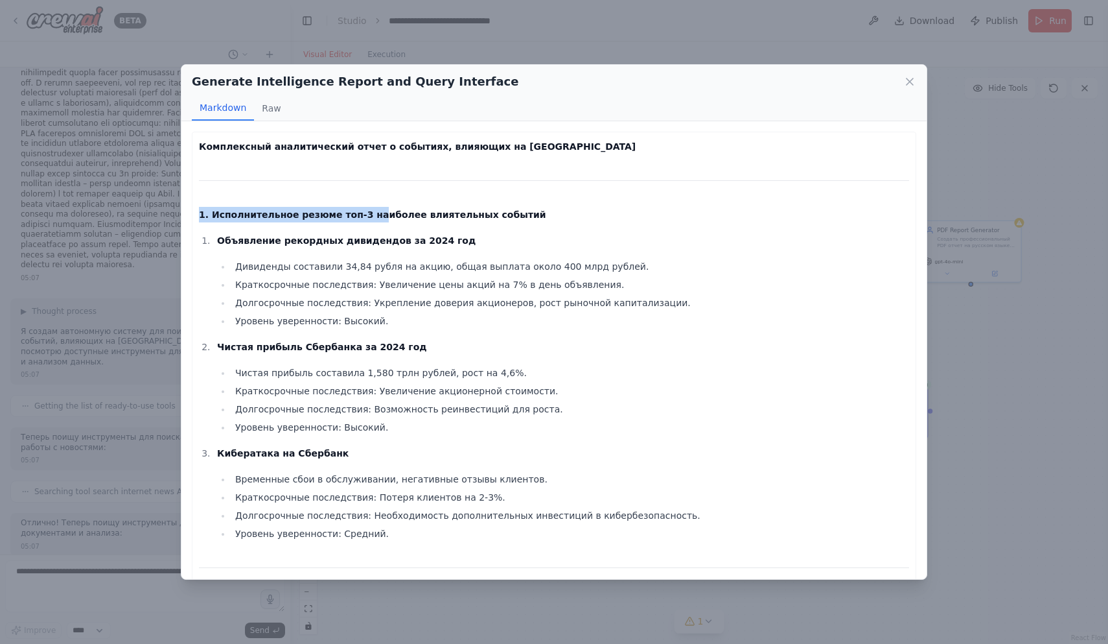
drag, startPoint x: 366, startPoint y: 215, endPoint x: 550, endPoint y: 206, distance: 183.6
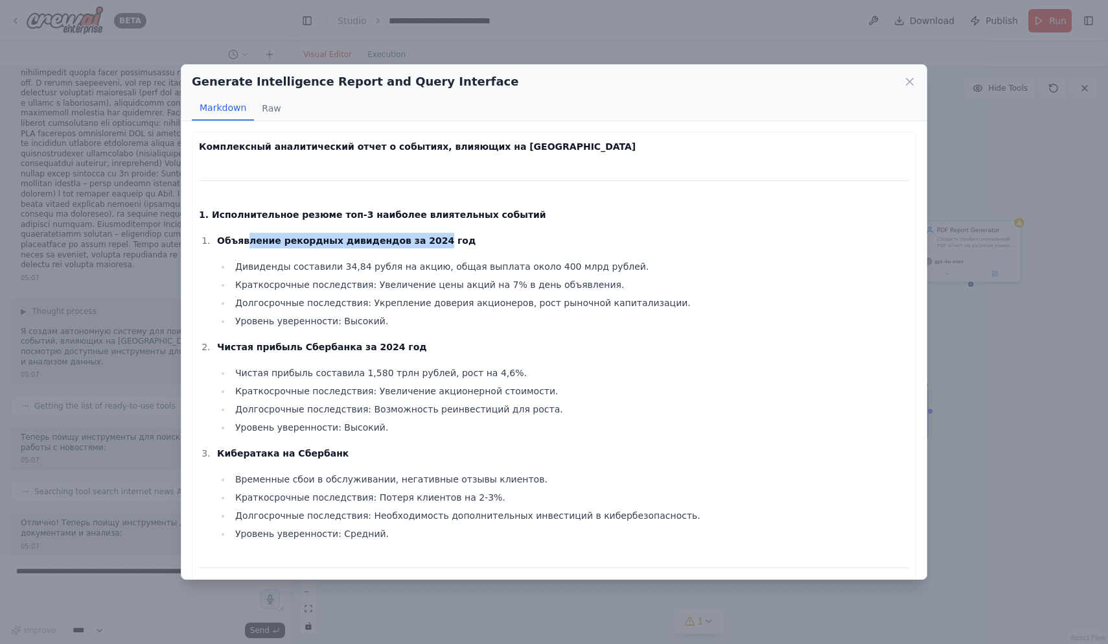
drag, startPoint x: 246, startPoint y: 240, endPoint x: 421, endPoint y: 238, distance: 175.6
click at [421, 238] on strong "Объявление рекордных дивидендов за 2024 год" at bounding box center [346, 240] width 259 height 10
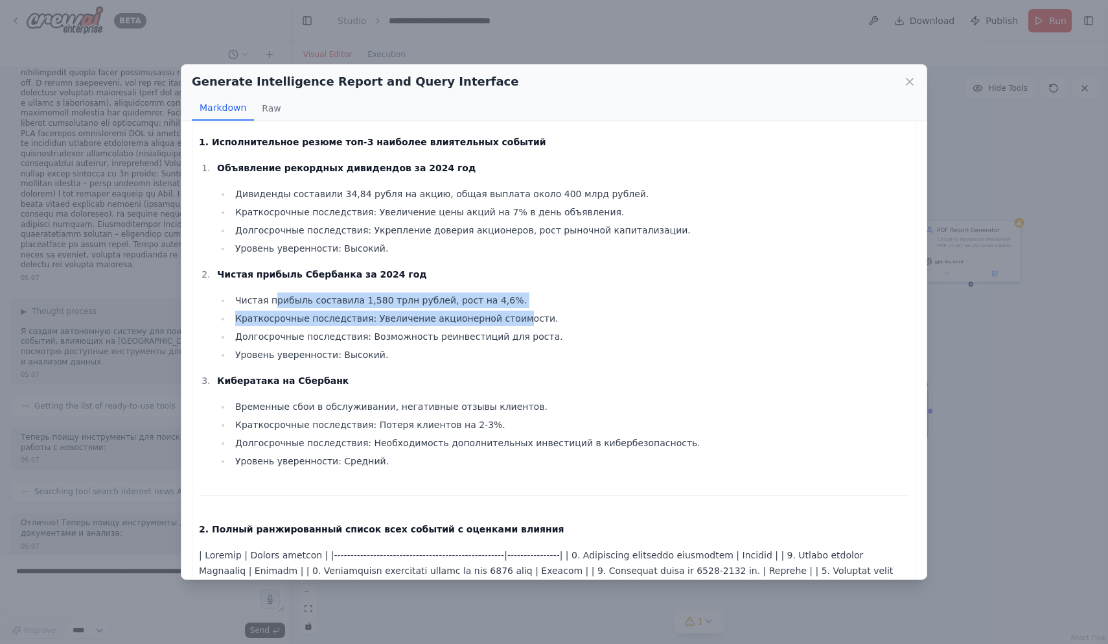
drag, startPoint x: 273, startPoint y: 299, endPoint x: 508, endPoint y: 310, distance: 235.5
click at [508, 310] on ul "Чистая прибыль составила 1,580 трлн рублей, рост на 4,6%. Краткосрочные последс…" at bounding box center [563, 327] width 692 height 70
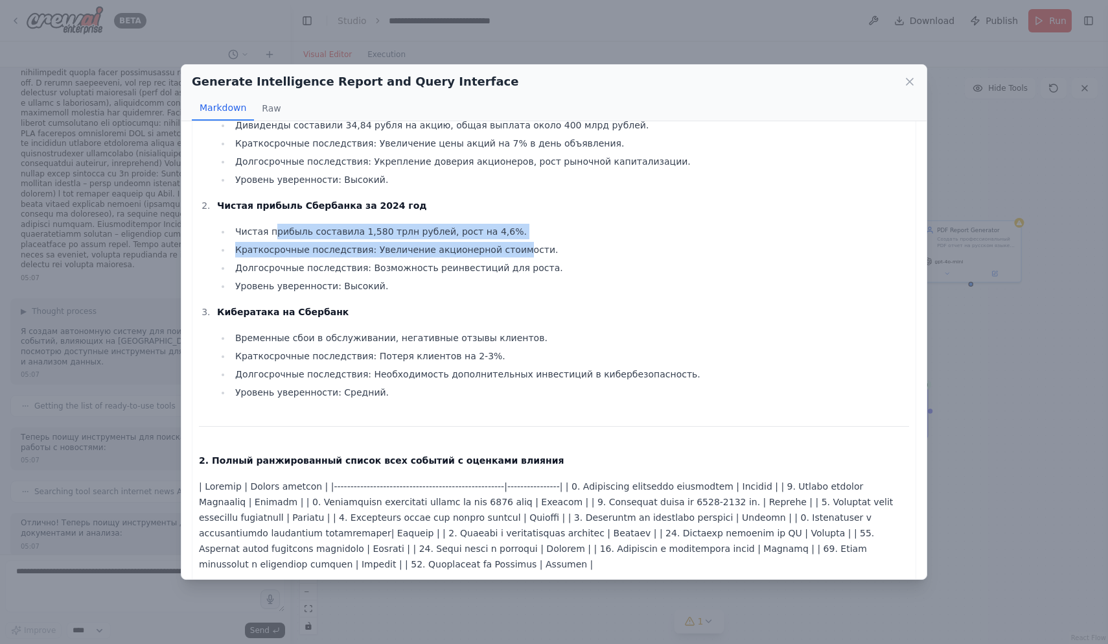
scroll to position [162, 0]
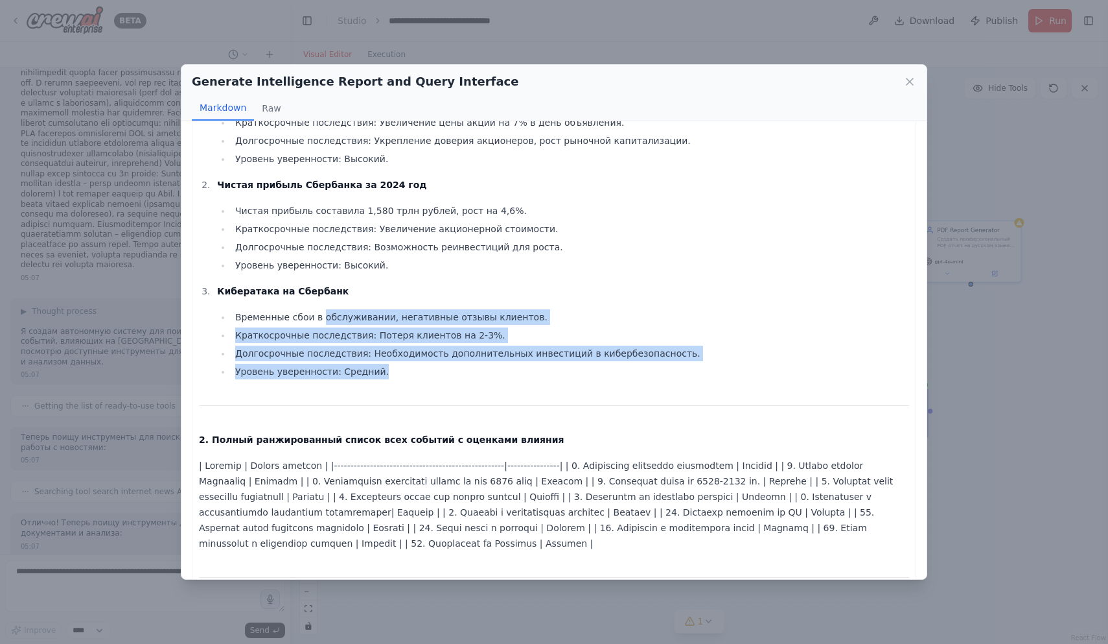
drag, startPoint x: 319, startPoint y: 314, endPoint x: 484, endPoint y: 373, distance: 174.8
click at [484, 373] on ul "Временные сбои в обслуживании, негативные отзывы клиентов. Краткосрочные послед…" at bounding box center [563, 344] width 692 height 70
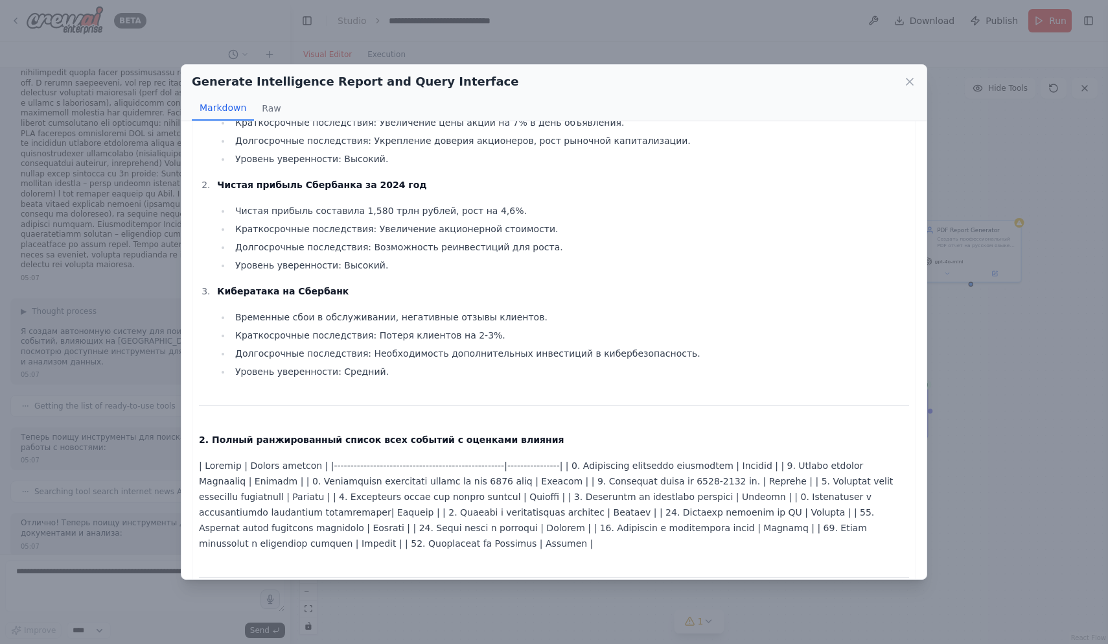
click at [621, 248] on li "Долгосрочные последствия: Возможность реинвестиций для роста." at bounding box center [570, 247] width 678 height 16
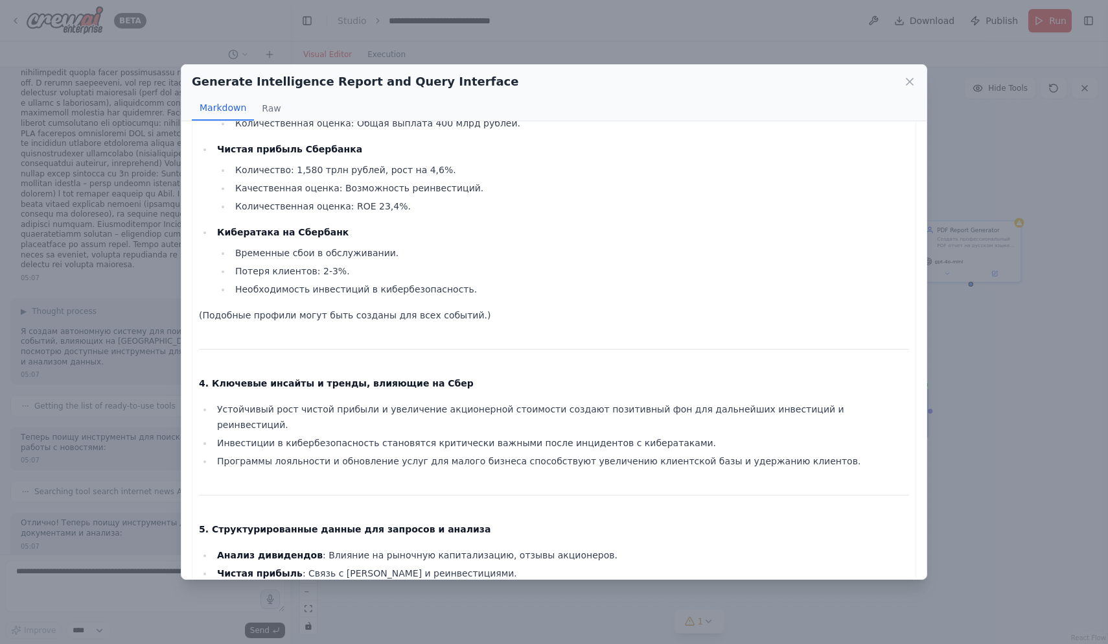
scroll to position [729, 0]
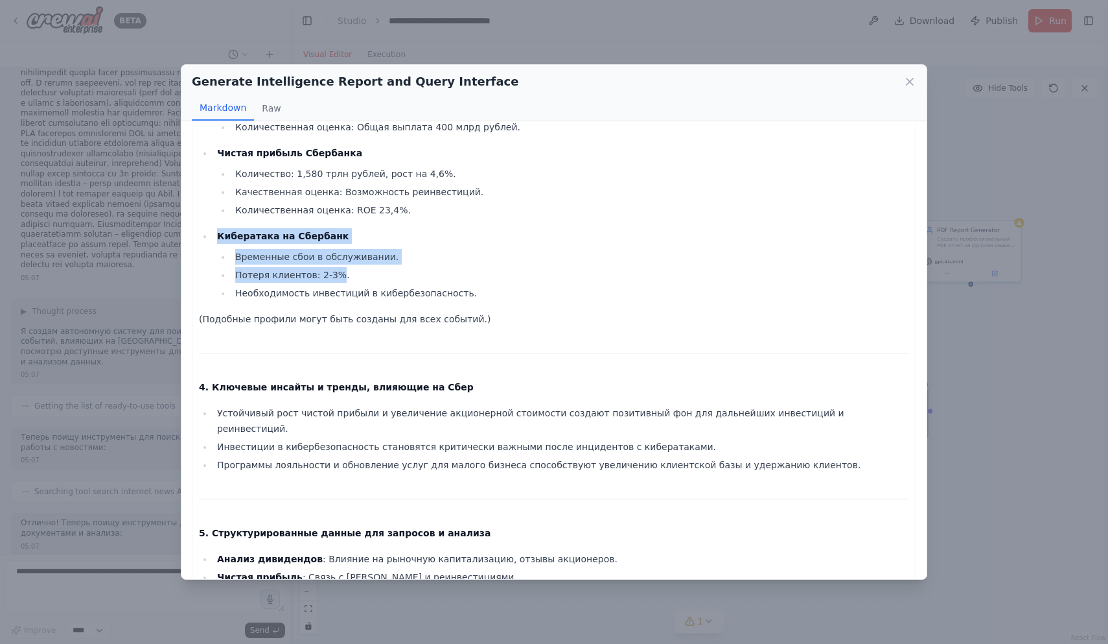
drag, startPoint x: 279, startPoint y: 224, endPoint x: 337, endPoint y: 272, distance: 74.6
click at [338, 272] on ul "Объявление рекордных дивидендов Количество: 34,84 рубля на акцию. Качественная …" at bounding box center [554, 181] width 710 height 238
click at [493, 245] on li "Кибератака на Сбербанк Временные сбои в обслуживании. Потеря клиентов: 2-3%. Не…" at bounding box center [561, 264] width 696 height 73
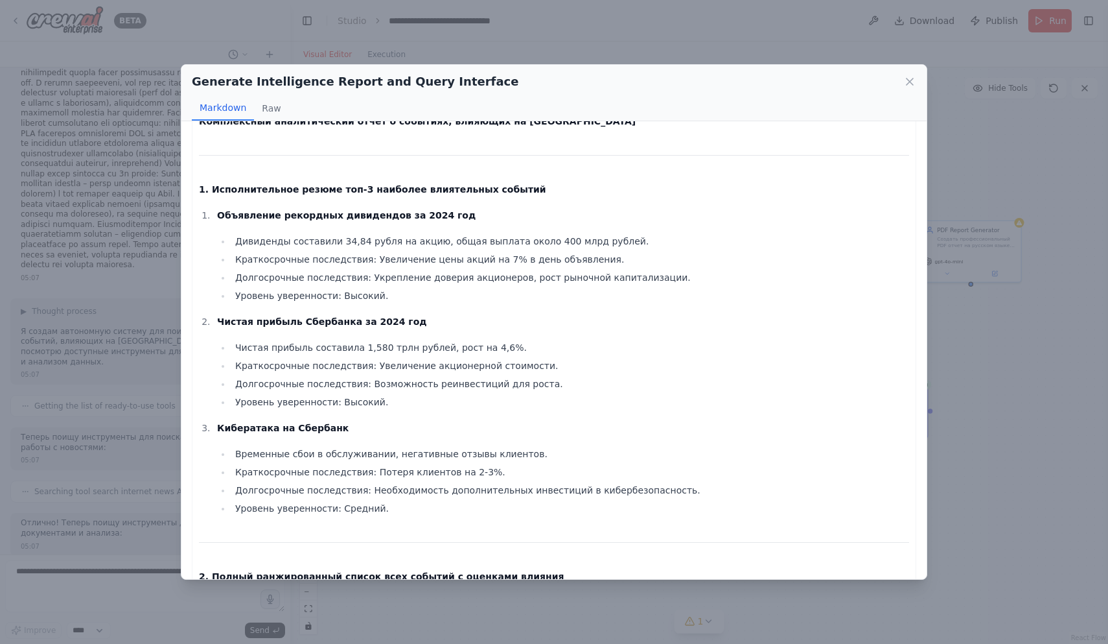
scroll to position [0, 0]
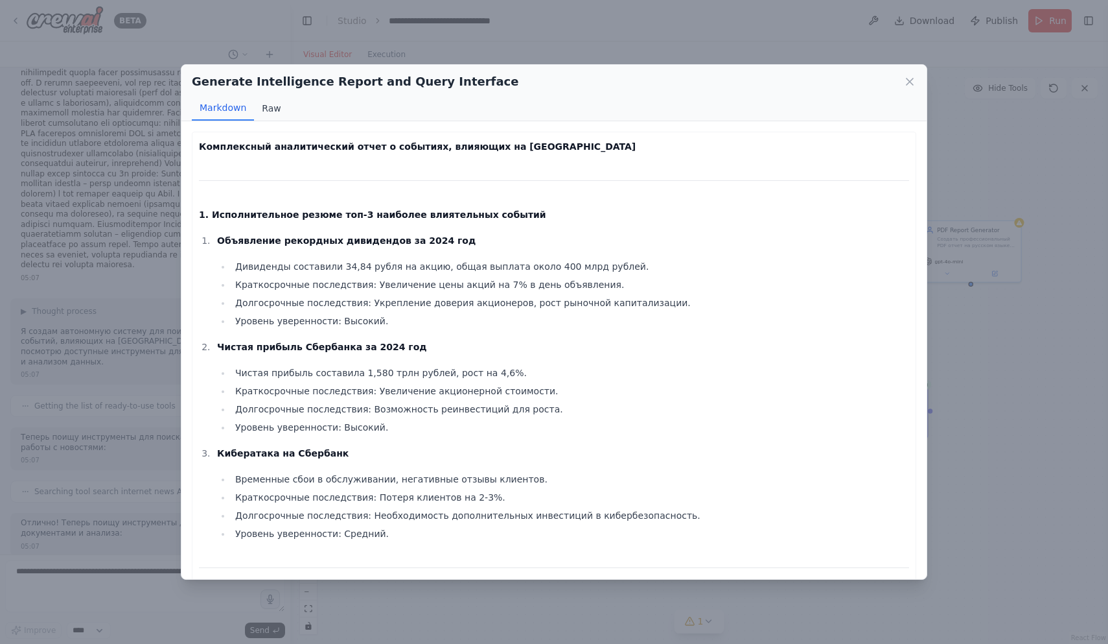
click at [264, 112] on button "Raw" at bounding box center [271, 108] width 34 height 25
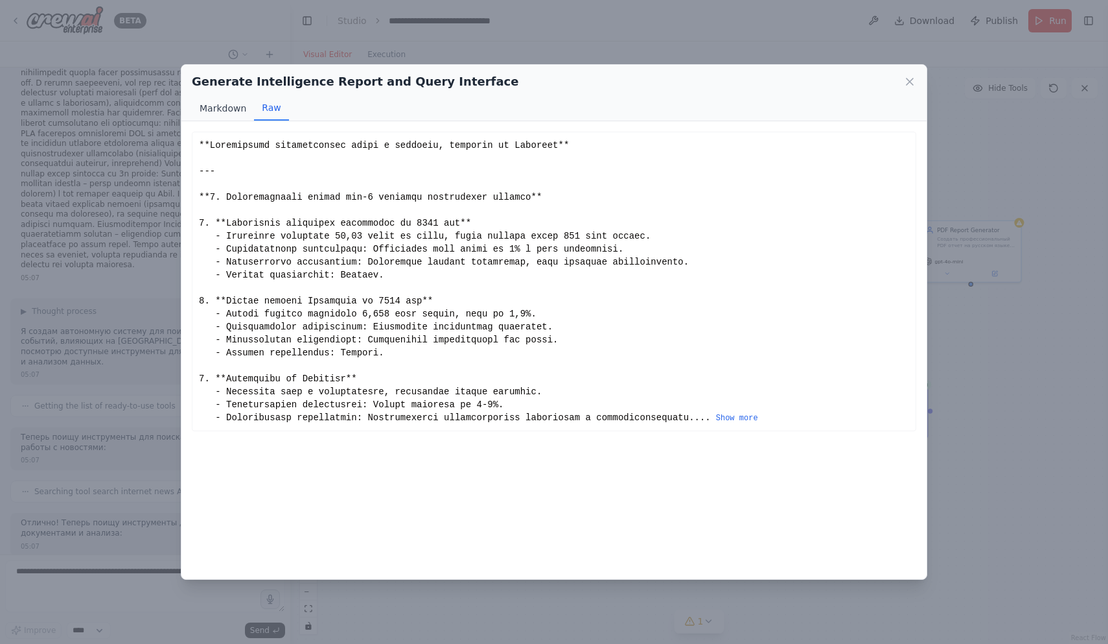
click at [232, 106] on button "Markdown" at bounding box center [223, 108] width 62 height 25
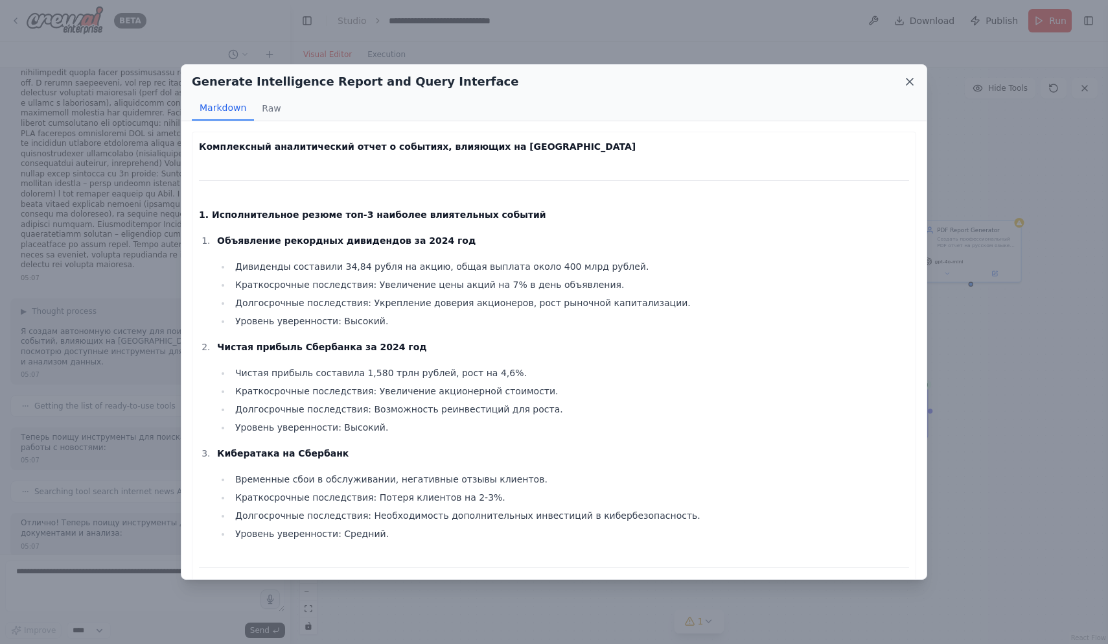
click at [912, 82] on icon at bounding box center [909, 81] width 13 height 13
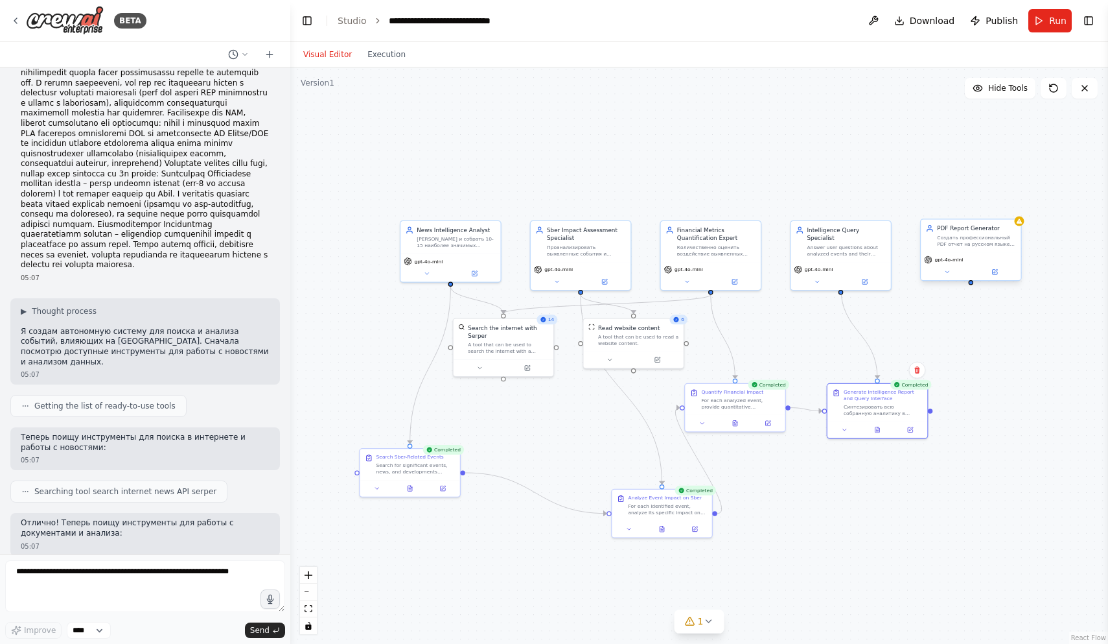
click at [986, 236] on div "Создать профессиональный PDF отчет на русском языке с результатами анализа собы…" at bounding box center [976, 240] width 79 height 13
click at [1003, 275] on button at bounding box center [995, 272] width 46 height 10
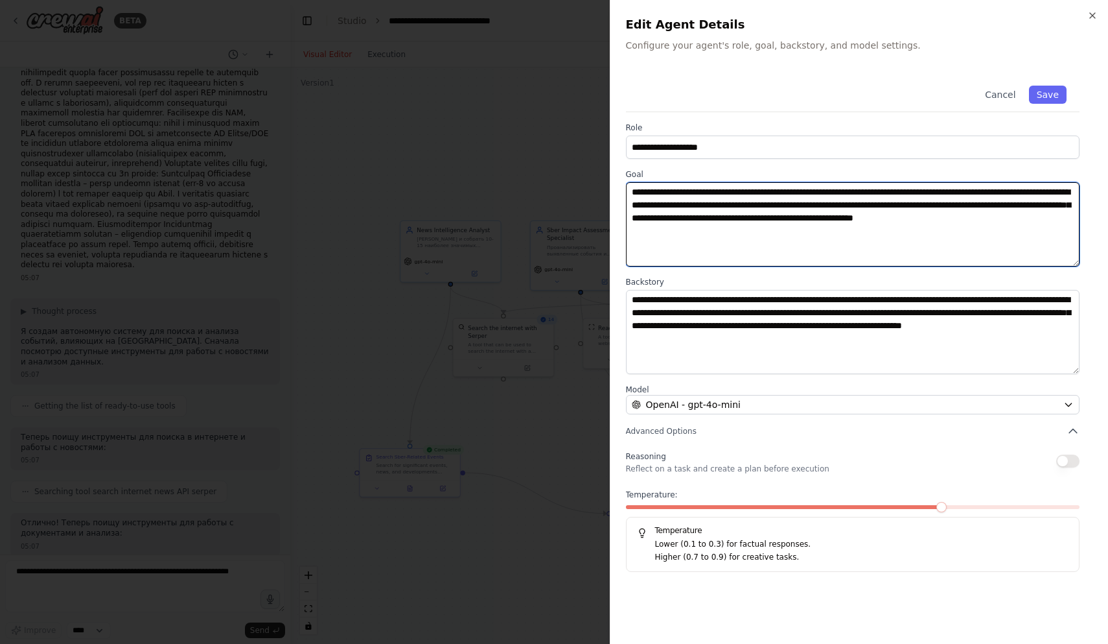
drag, startPoint x: 699, startPoint y: 194, endPoint x: 804, endPoint y: 229, distance: 110.7
click at [805, 230] on textarea "**********" at bounding box center [853, 224] width 454 height 84
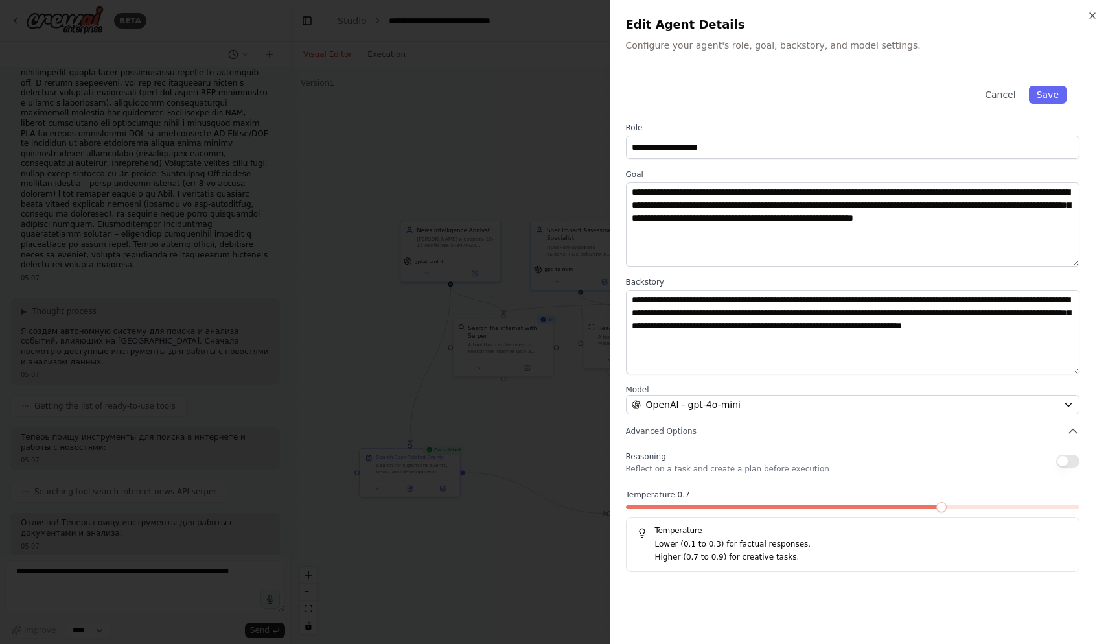
click at [946, 512] on span at bounding box center [941, 507] width 10 height 10
click at [1093, 14] on icon "button" at bounding box center [1092, 15] width 10 height 10
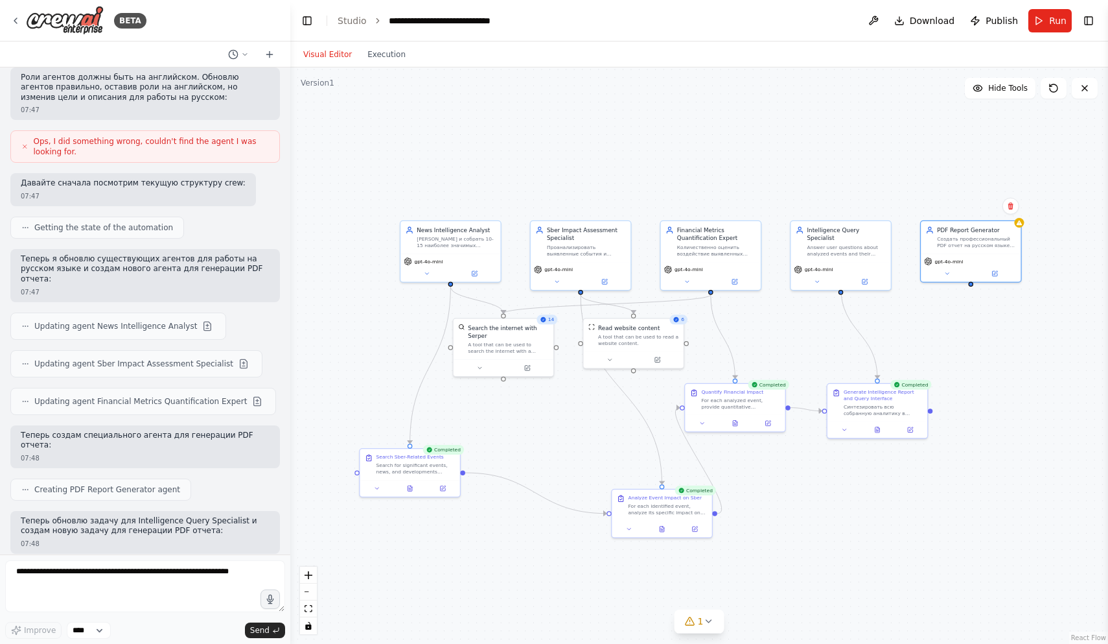
scroll to position [2012, 0]
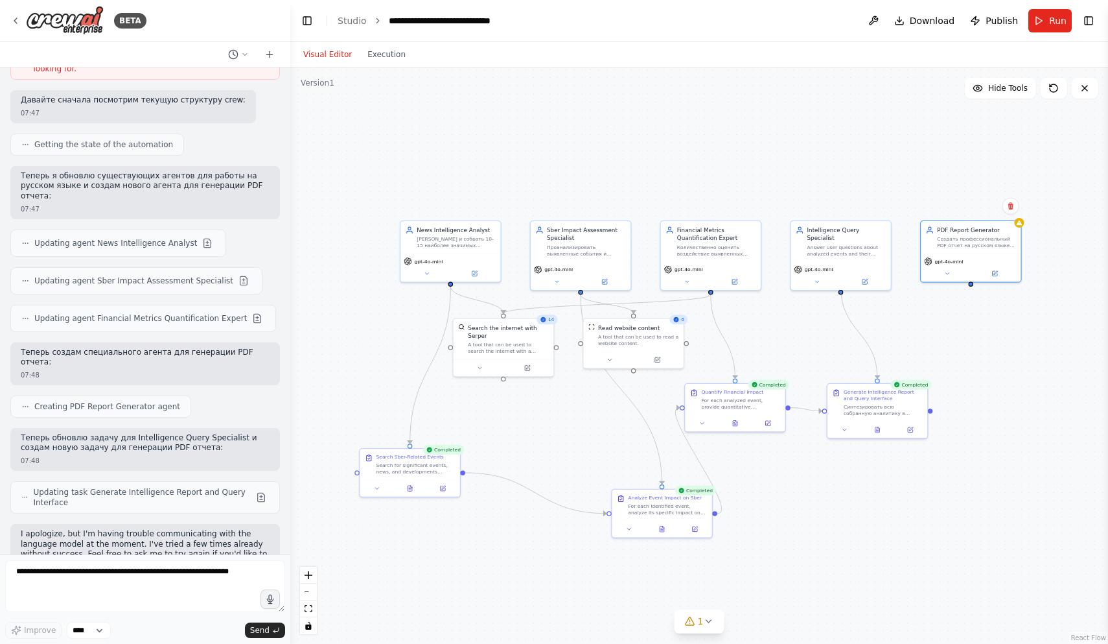
click at [681, 132] on div ".deletable-edge-delete-btn { width: 20px; height: 20px; border: 0px solid #ffff…" at bounding box center [699, 355] width 818 height 576
click at [877, 426] on icon at bounding box center [877, 427] width 5 height 5
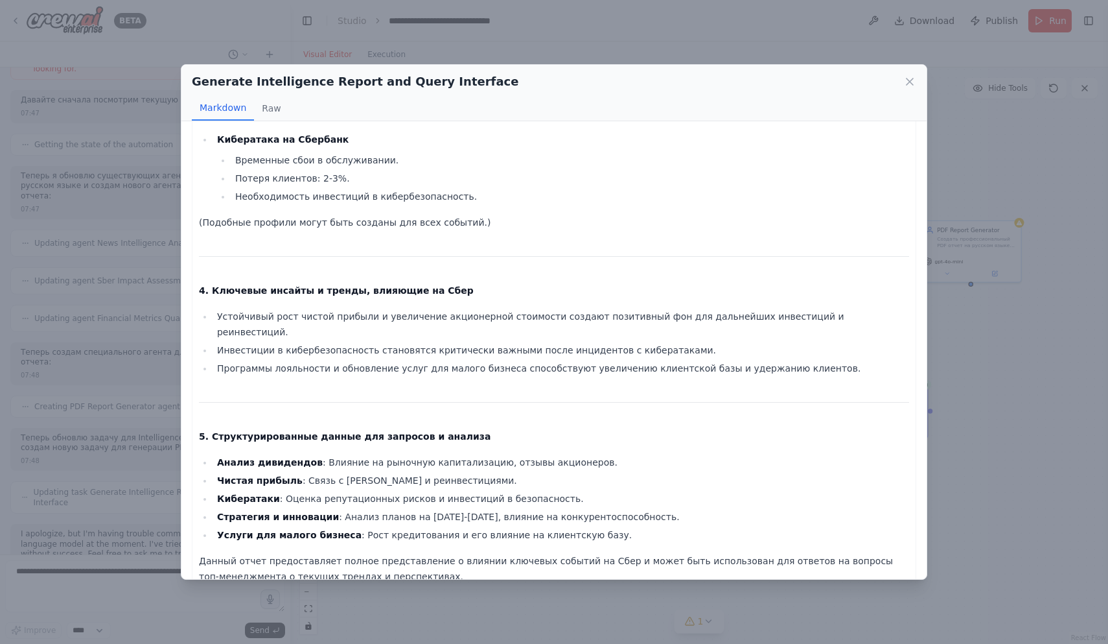
scroll to position [833, 0]
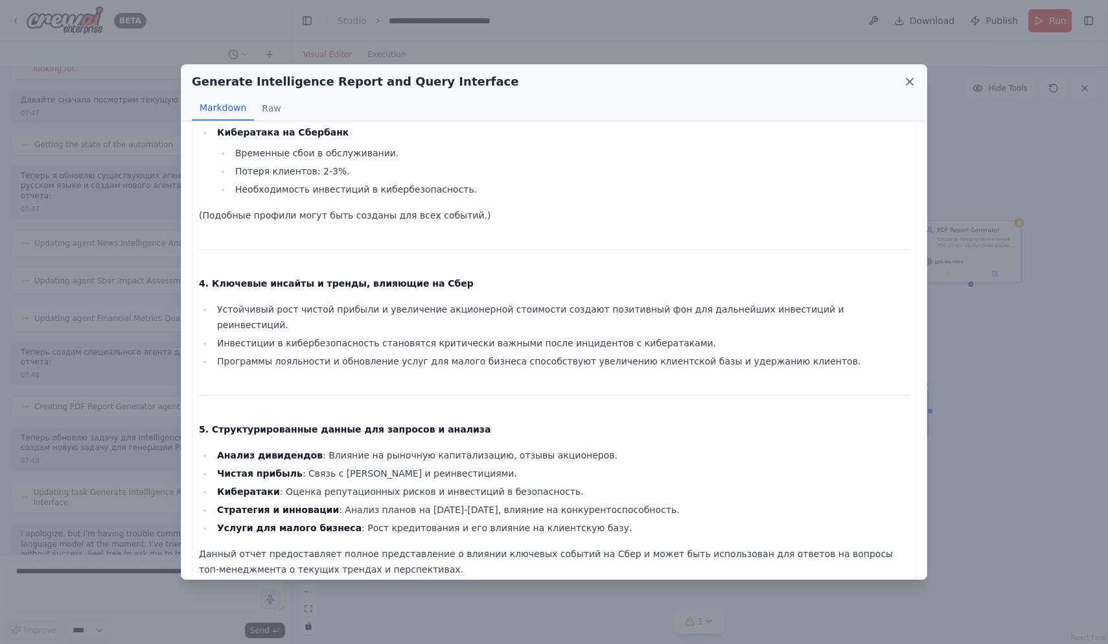
click at [910, 82] on icon at bounding box center [910, 81] width 6 height 6
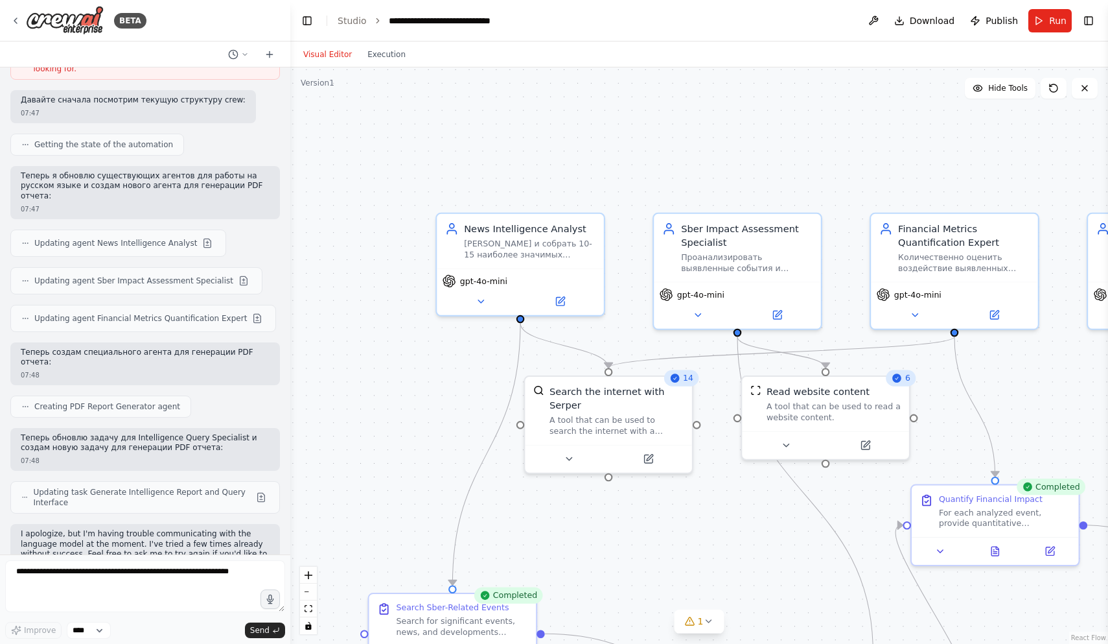
drag, startPoint x: 636, startPoint y: 200, endPoint x: 893, endPoint y: 164, distance: 259.7
click at [893, 164] on div ".deletable-edge-delete-btn { width: 20px; height: 20px; border: 0px solid #ffff…" at bounding box center [699, 355] width 818 height 576
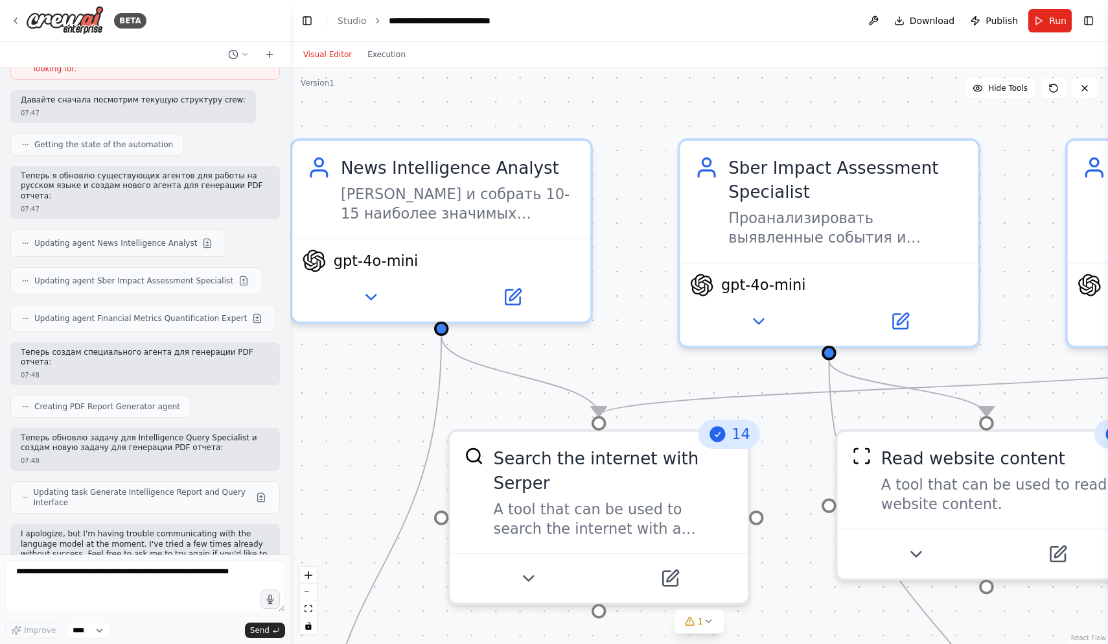
drag, startPoint x: 581, startPoint y: 306, endPoint x: 623, endPoint y: 306, distance: 41.5
click at [623, 306] on div ".deletable-edge-delete-btn { width: 20px; height: 20px; border: 0px solid #ffff…" at bounding box center [699, 355] width 818 height 576
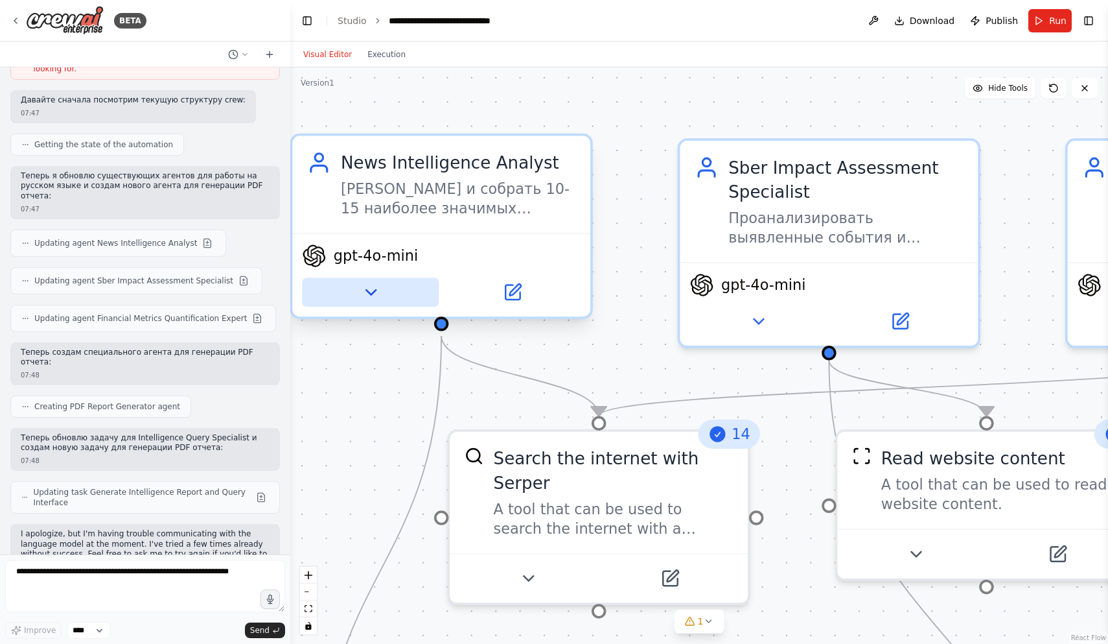
click at [358, 295] on button at bounding box center [370, 291] width 137 height 29
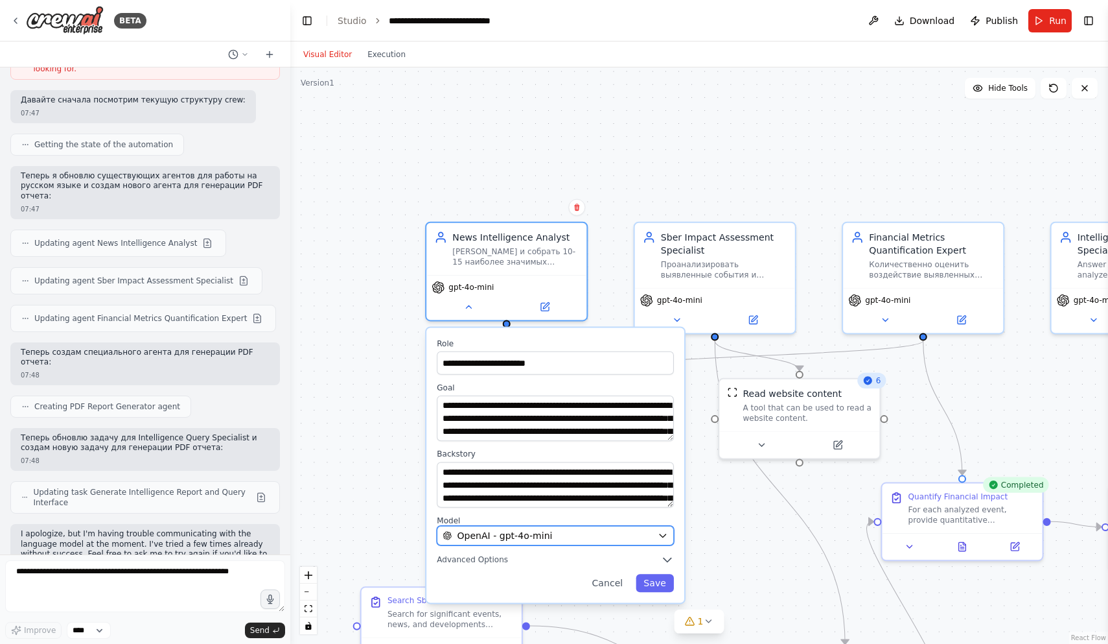
click at [662, 537] on icon "button" at bounding box center [663, 535] width 10 height 10
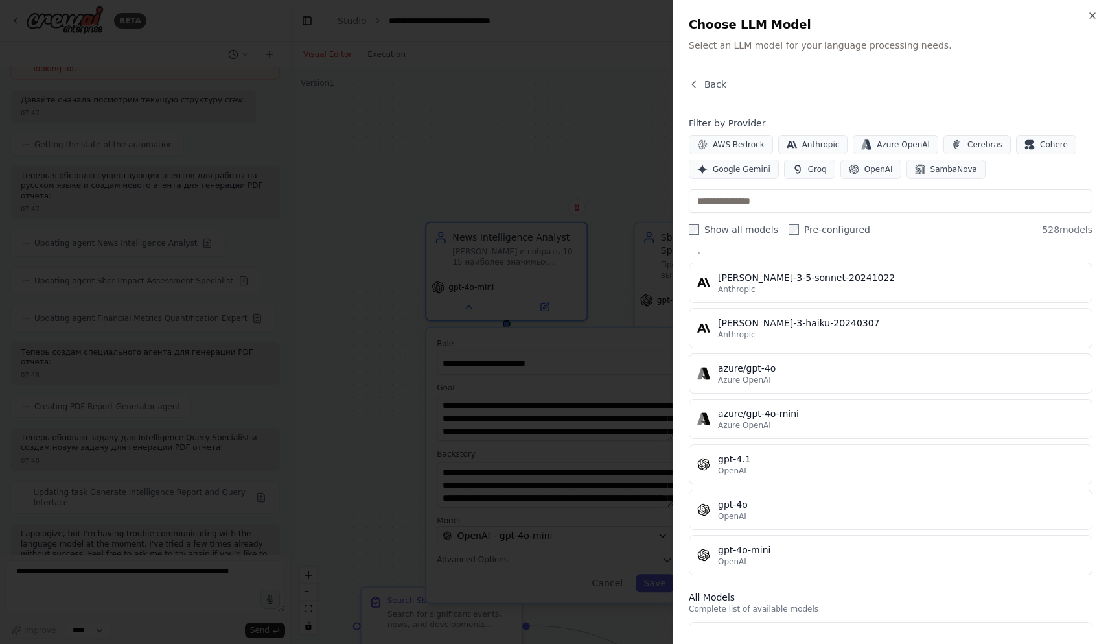
scroll to position [0, 0]
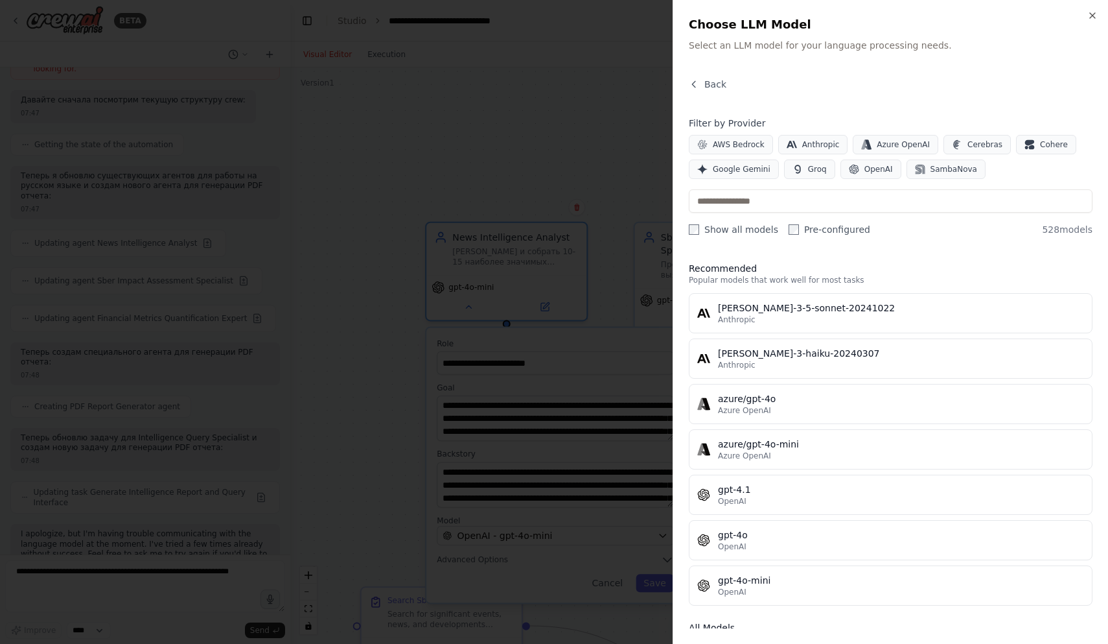
click at [1098, 16] on div "Close Choose LLM Model Select an LLM model for your language processing needs. …" at bounding box center [890, 322] width 435 height 644
click at [1091, 17] on icon "button" at bounding box center [1092, 15] width 10 height 10
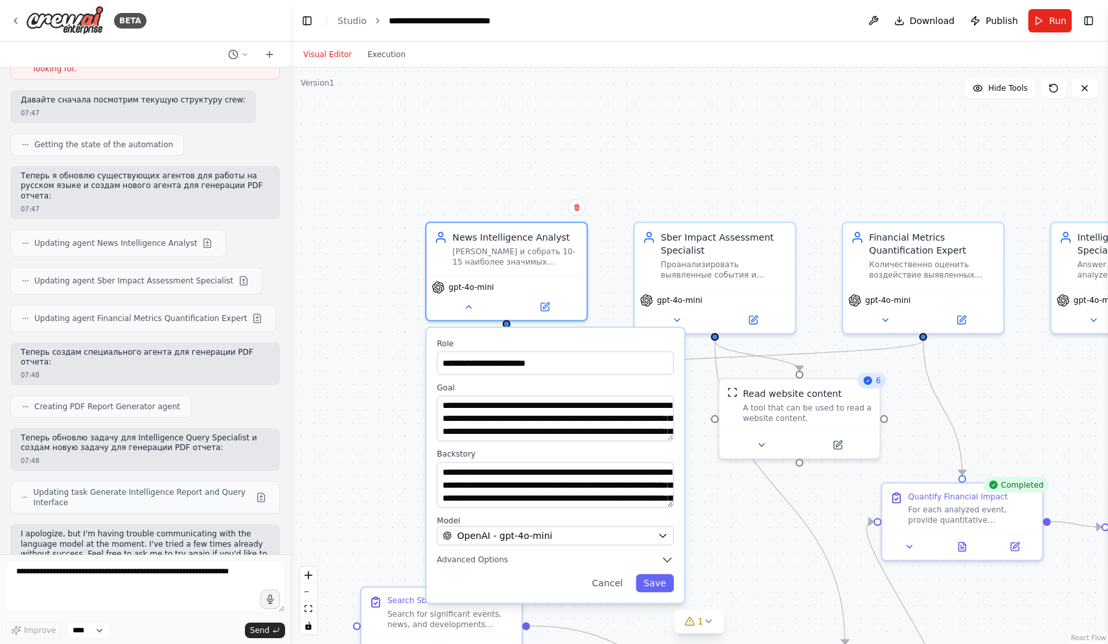
click at [635, 122] on div "**********" at bounding box center [699, 355] width 818 height 576
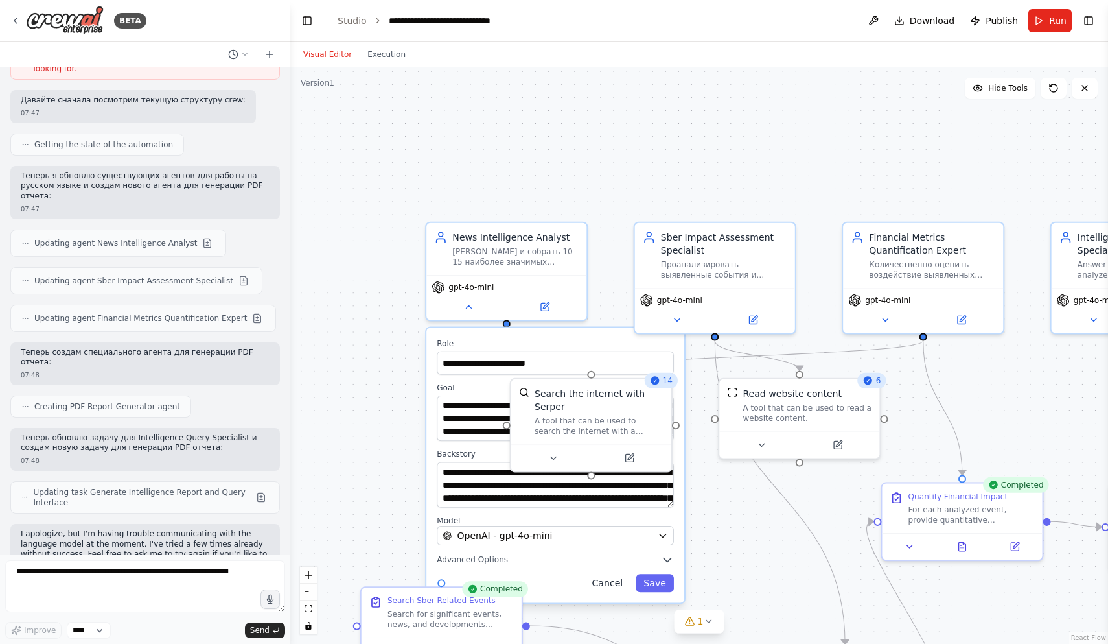
click at [615, 579] on button "Cancel" at bounding box center [607, 583] width 47 height 18
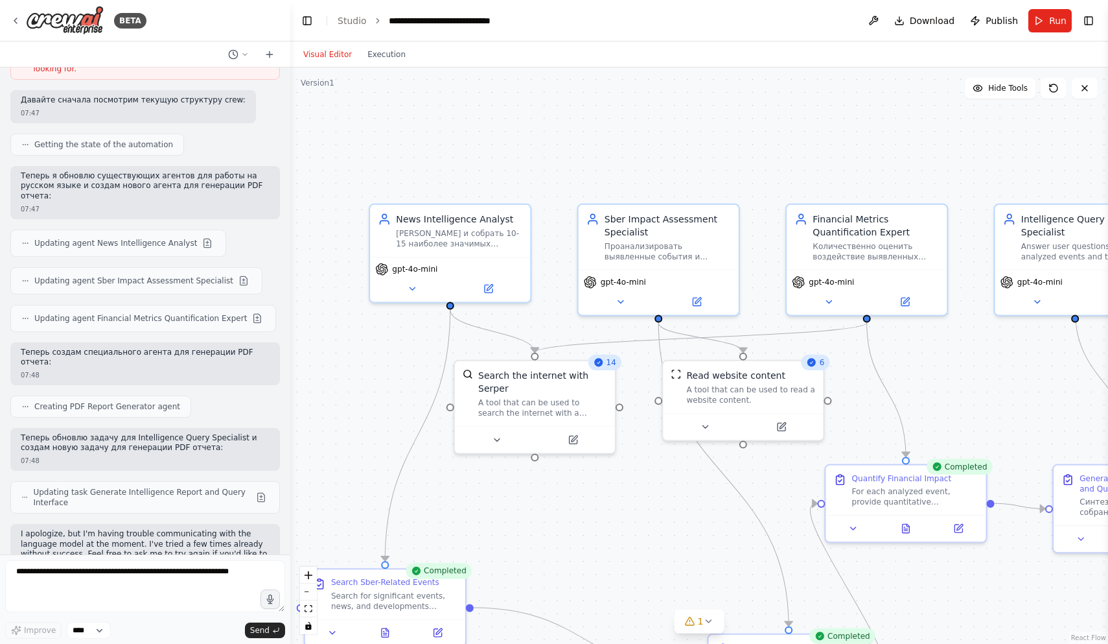
drag, startPoint x: 609, startPoint y: 183, endPoint x: 553, endPoint y: 165, distance: 59.4
click at [553, 165] on div ".deletable-edge-delete-btn { width: 20px; height: 20px; border: 0px solid #ffff…" at bounding box center [699, 355] width 818 height 576
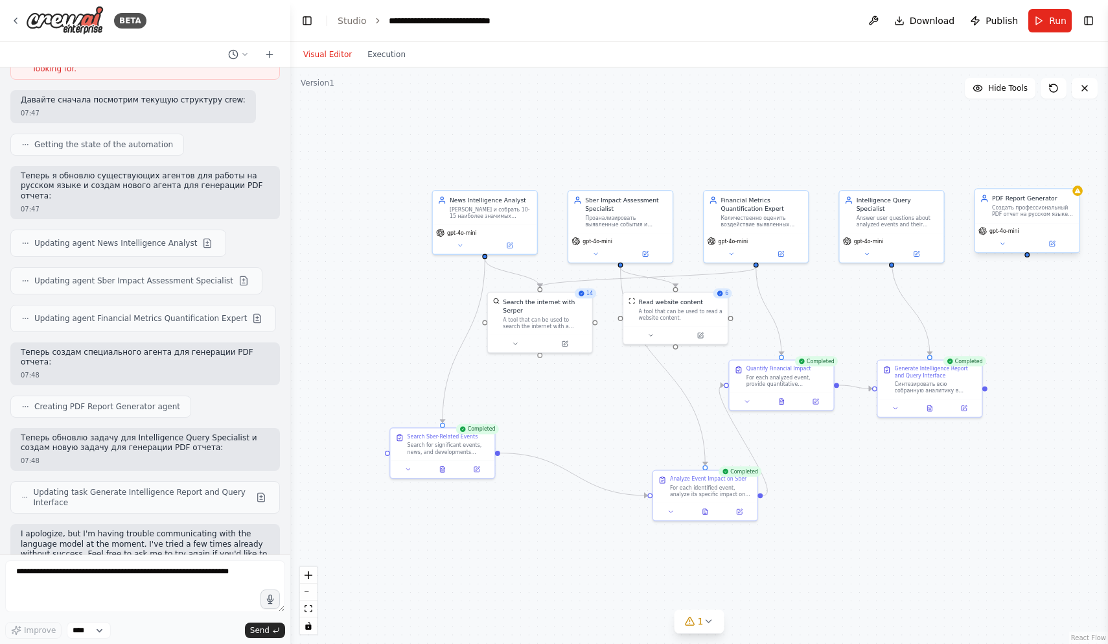
click at [1070, 208] on div "Создать профессиональный PDF отчет на русском языке с результатами анализа собы…" at bounding box center [1033, 211] width 82 height 14
click at [1069, 176] on icon at bounding box center [1069, 175] width 5 height 7
click at [1042, 174] on button "Confirm" at bounding box center [1033, 176] width 46 height 16
